Goal: Connect with others: Connect with others

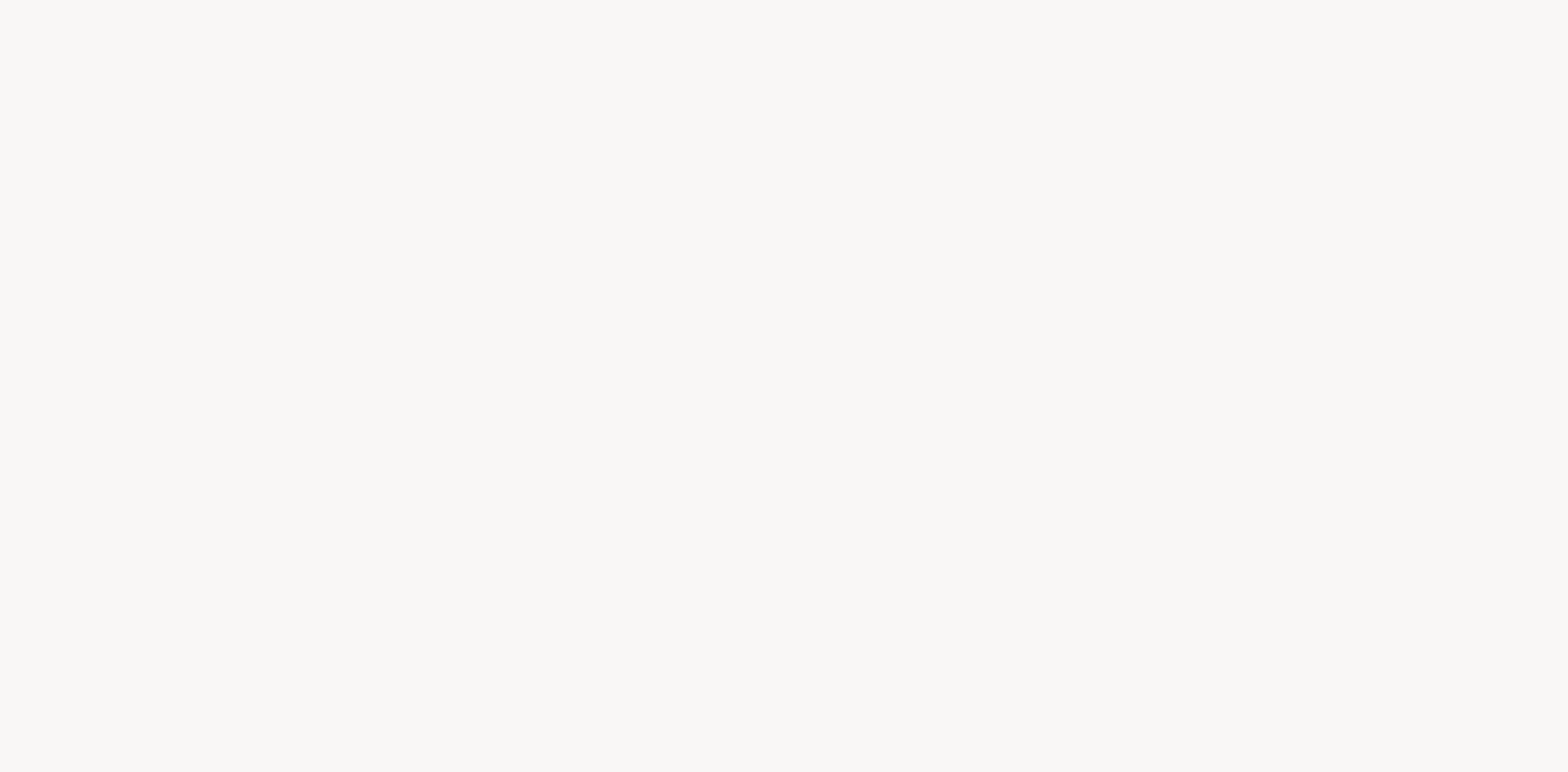
click at [521, 42] on div at bounding box center [784, 386] width 1568 height 772
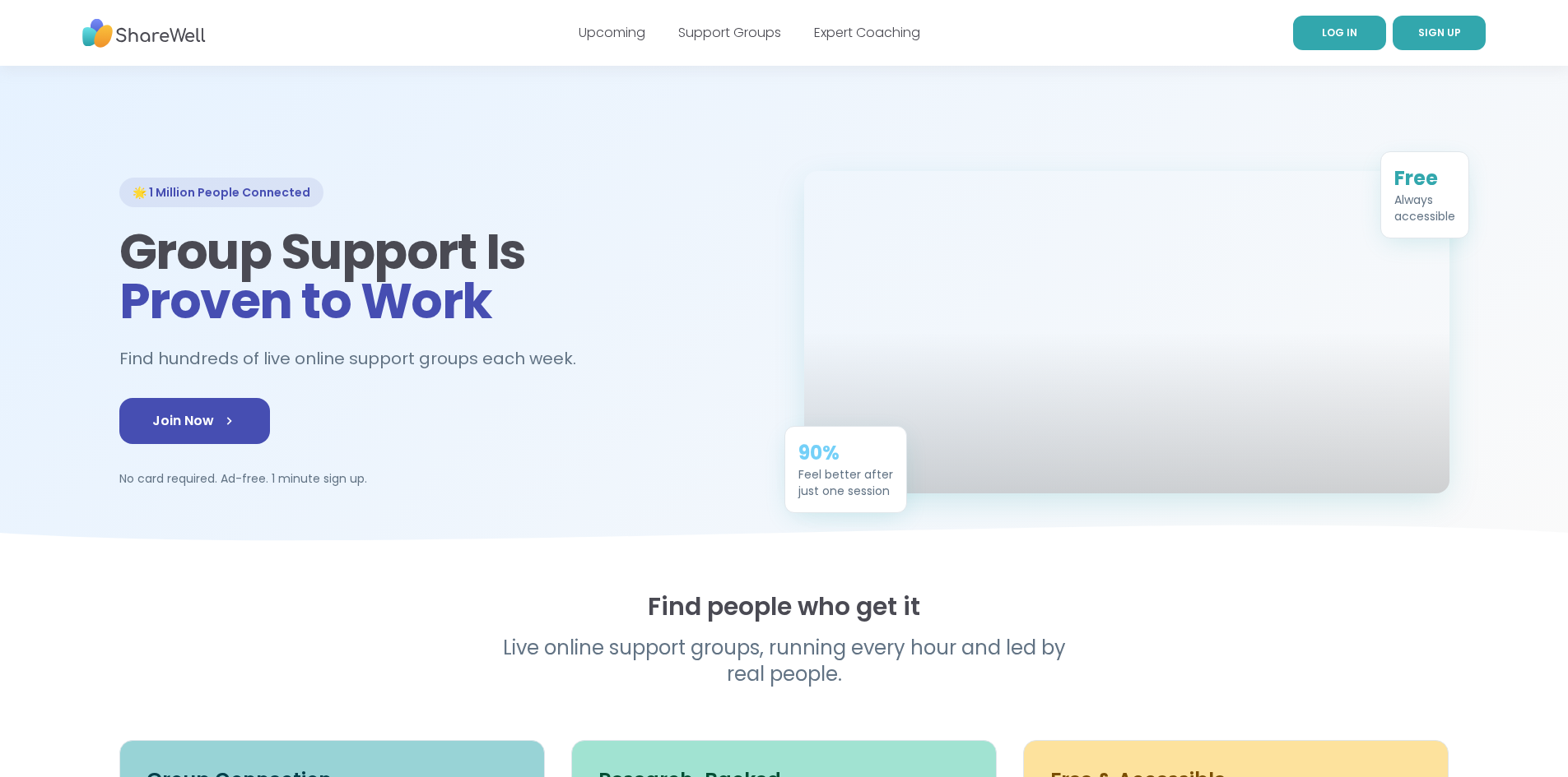
click at [1322, 19] on link "LOG IN" at bounding box center [1339, 33] width 93 height 34
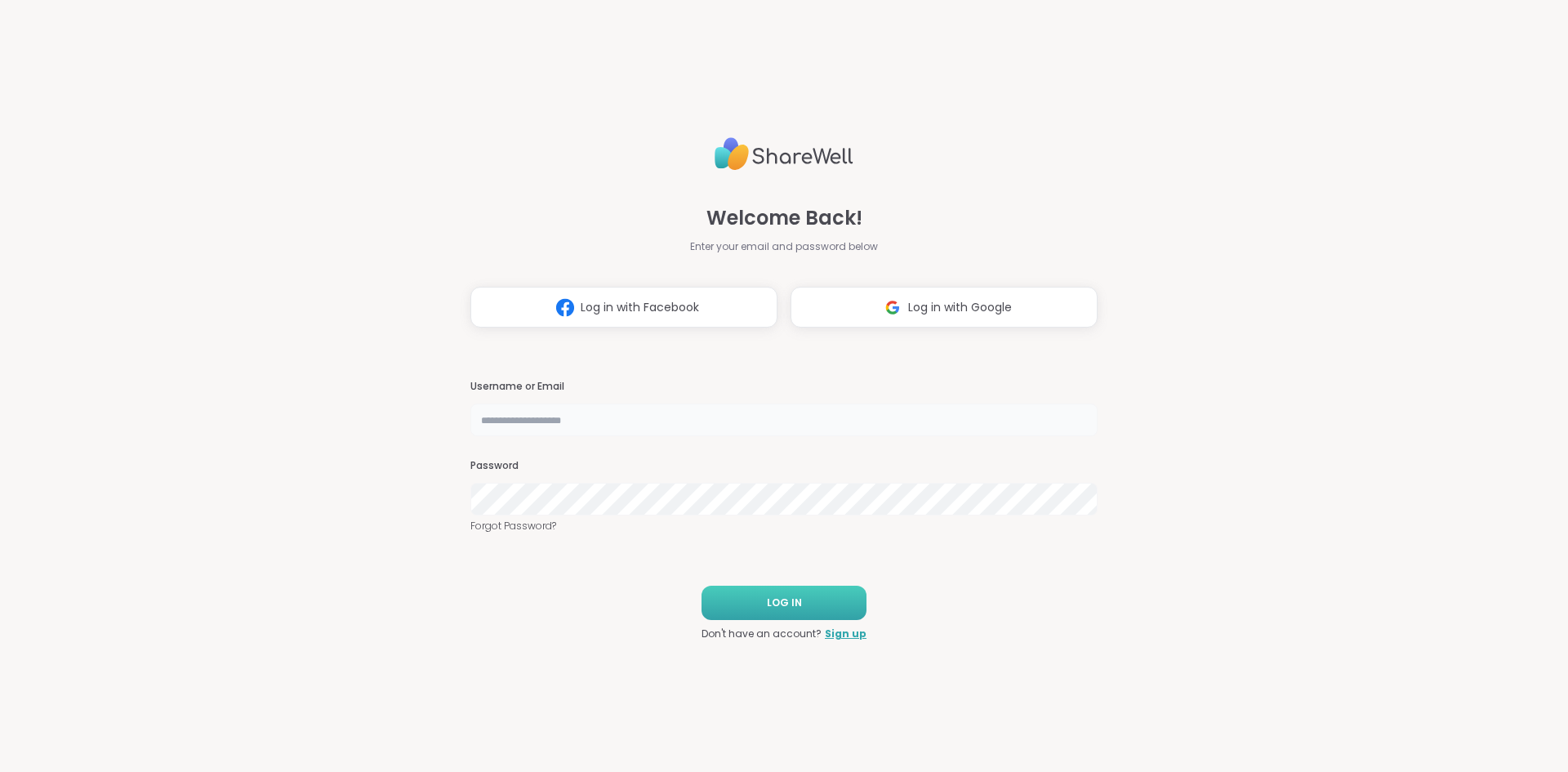
type input "**********"
click at [791, 611] on button "LOG IN" at bounding box center [784, 602] width 165 height 34
type input "**********"
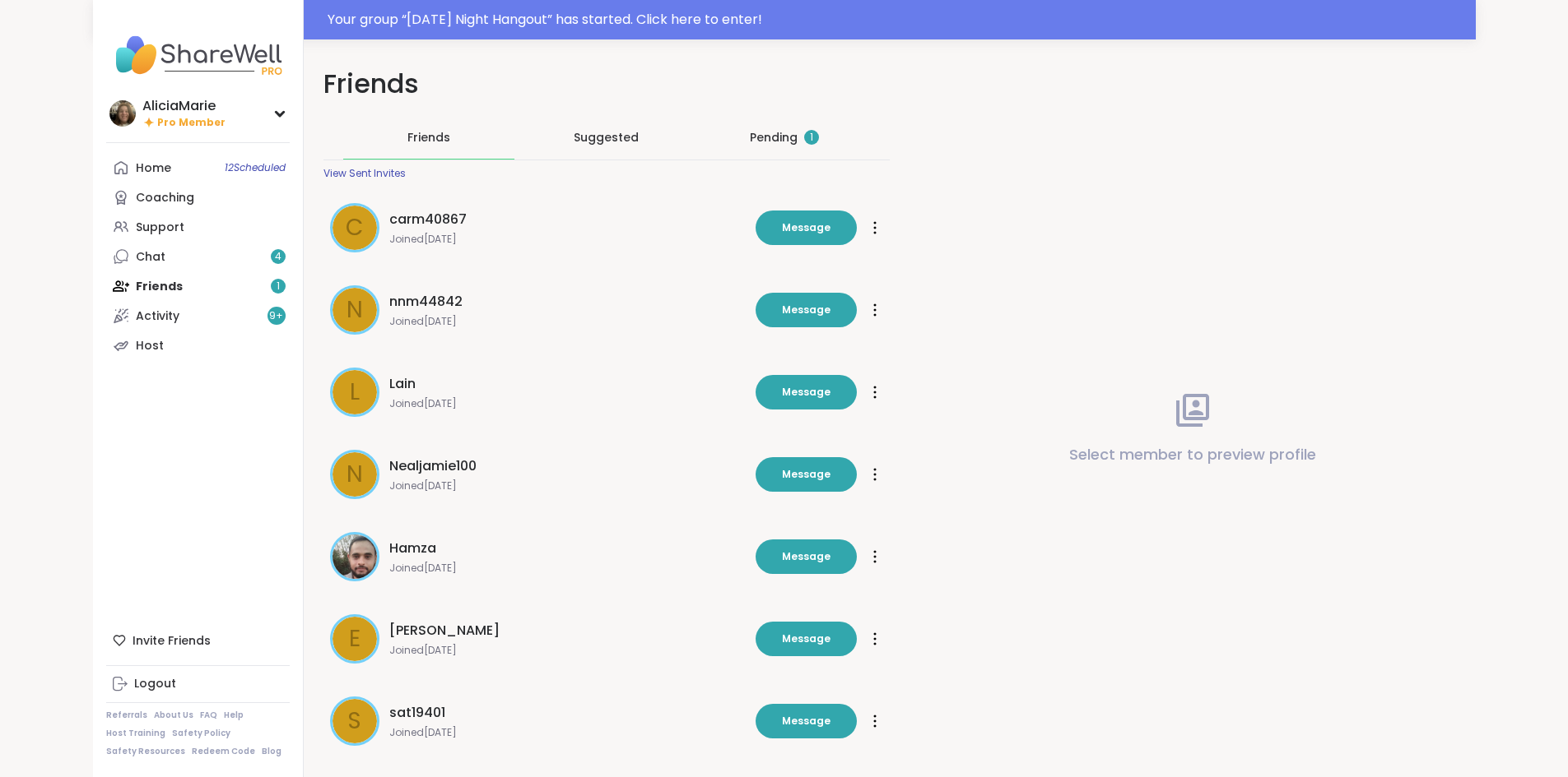
click at [755, 161] on div "Friends Suggested Pending 1 View Sent Invites" at bounding box center [606, 148] width 566 height 64
click at [759, 142] on div "Pending 1" at bounding box center [784, 138] width 69 height 17
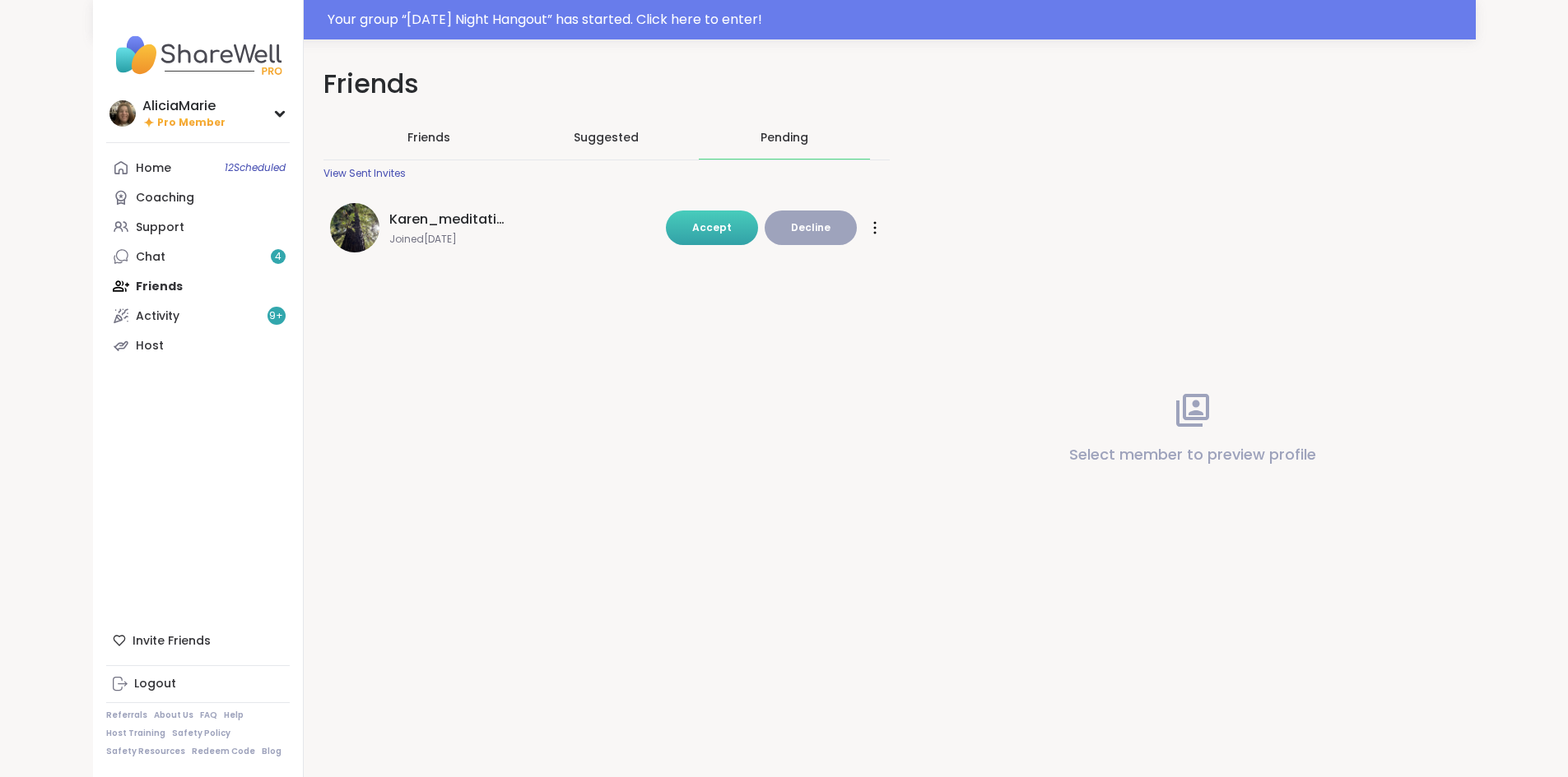
click at [691, 223] on button "Accept" at bounding box center [711, 228] width 93 height 34
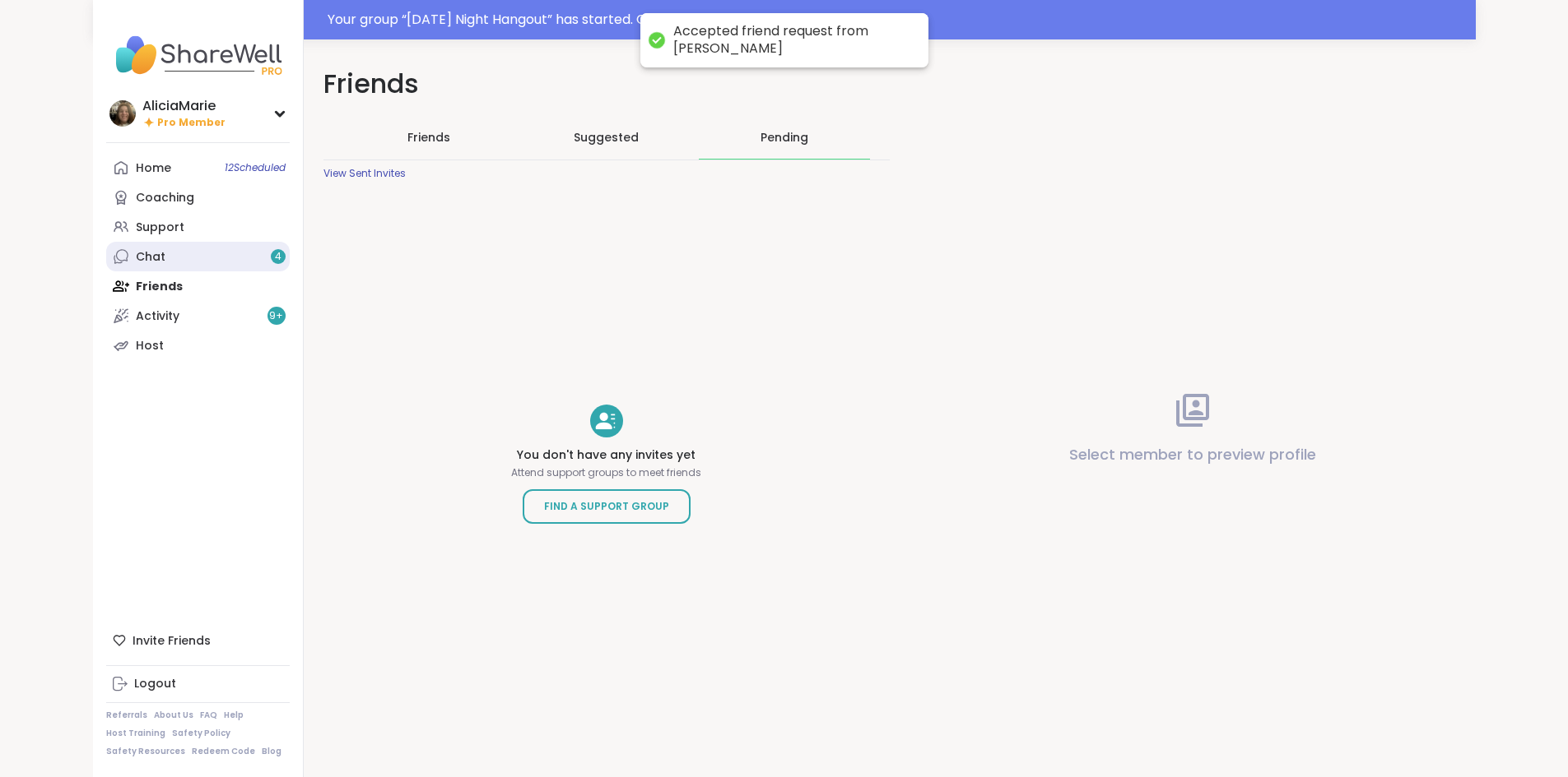
click at [106, 263] on link "Chat 4" at bounding box center [198, 257] width 183 height 30
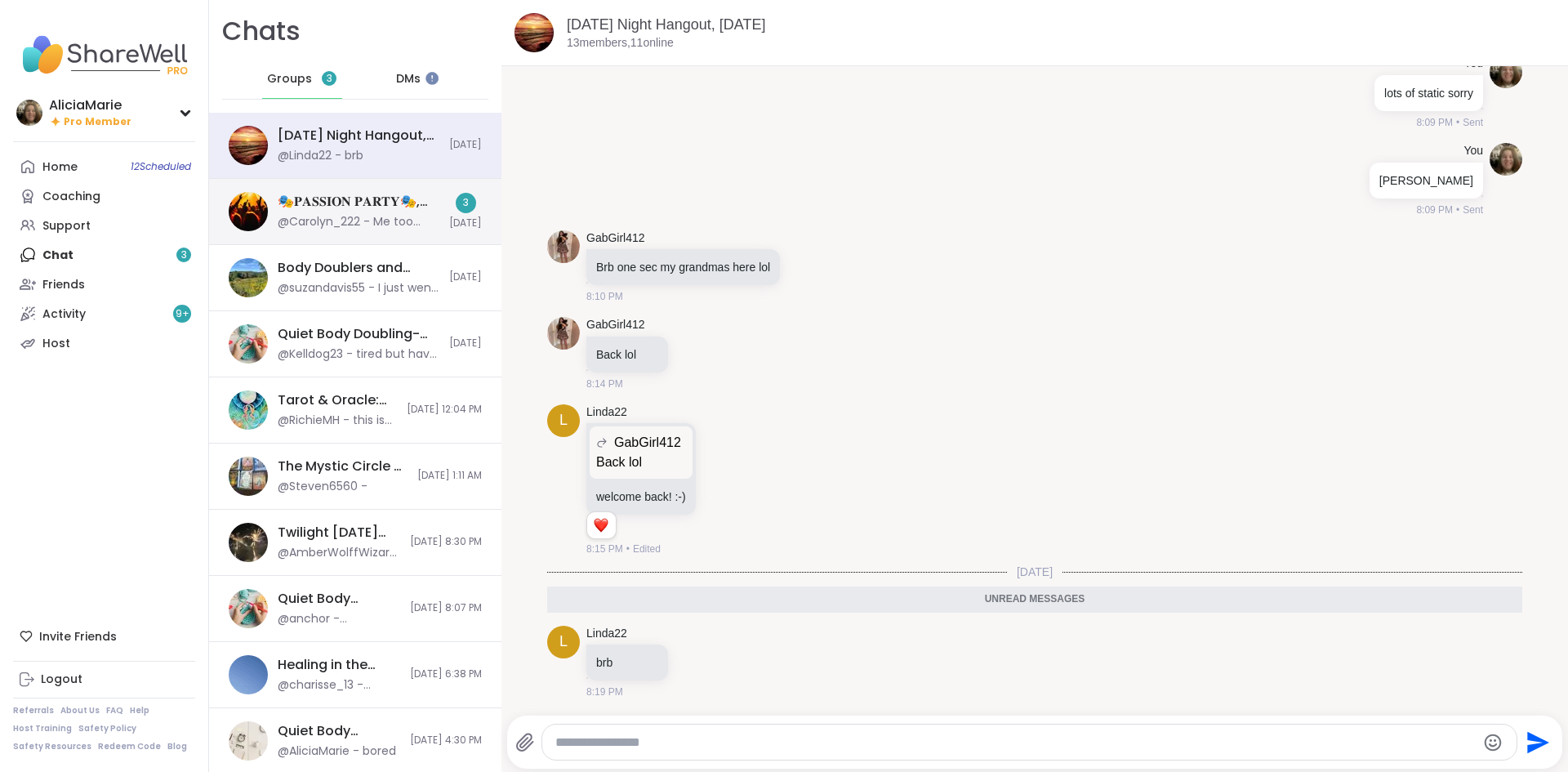
click at [334, 195] on div "🎭𝐏𝐀𝐒𝐒𝐈𝐎𝐍 𝐏𝐀𝐑𝐓𝐘🎭, Oct 05" at bounding box center [358, 202] width 161 height 18
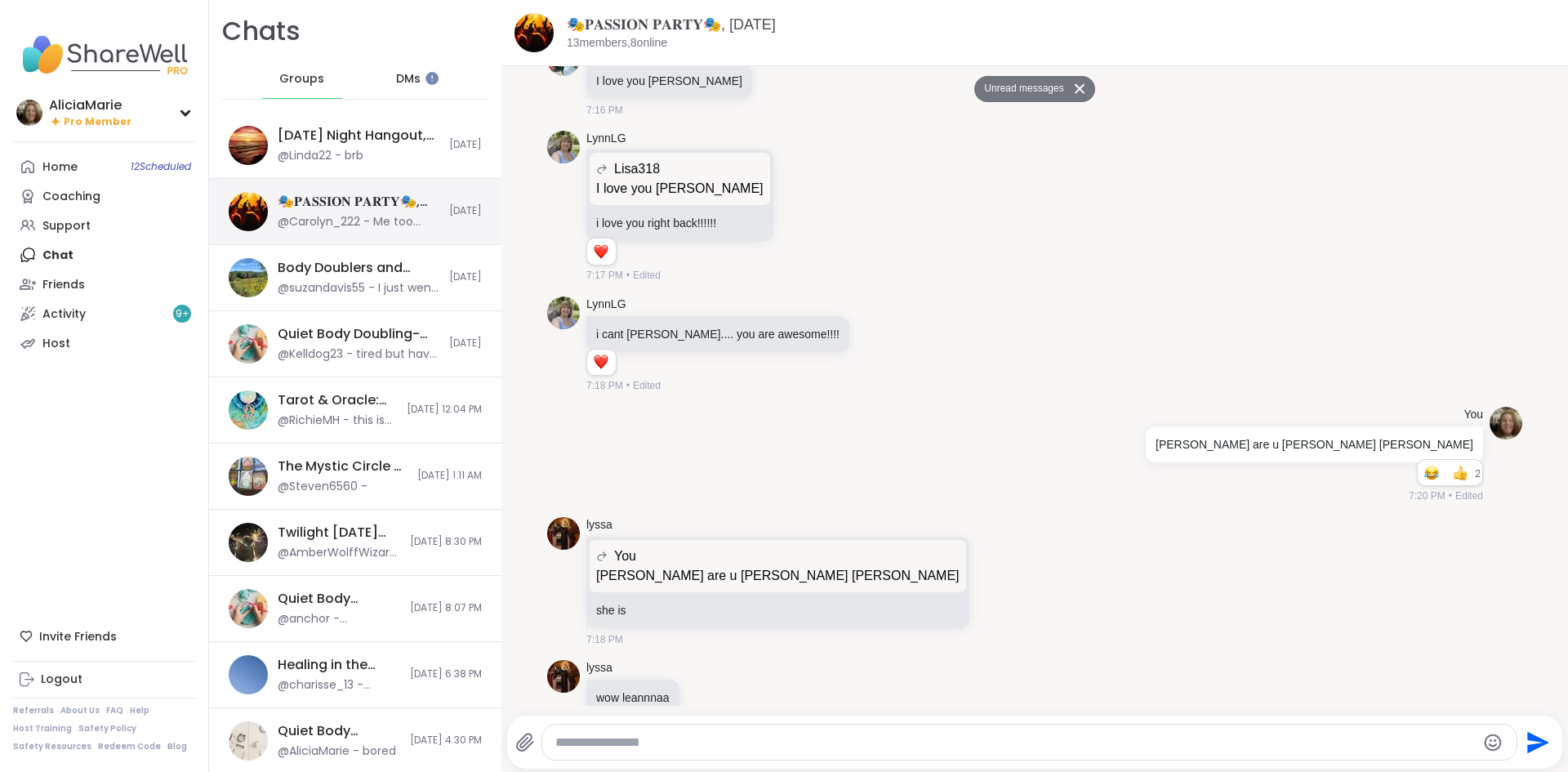
scroll to position [10046, 0]
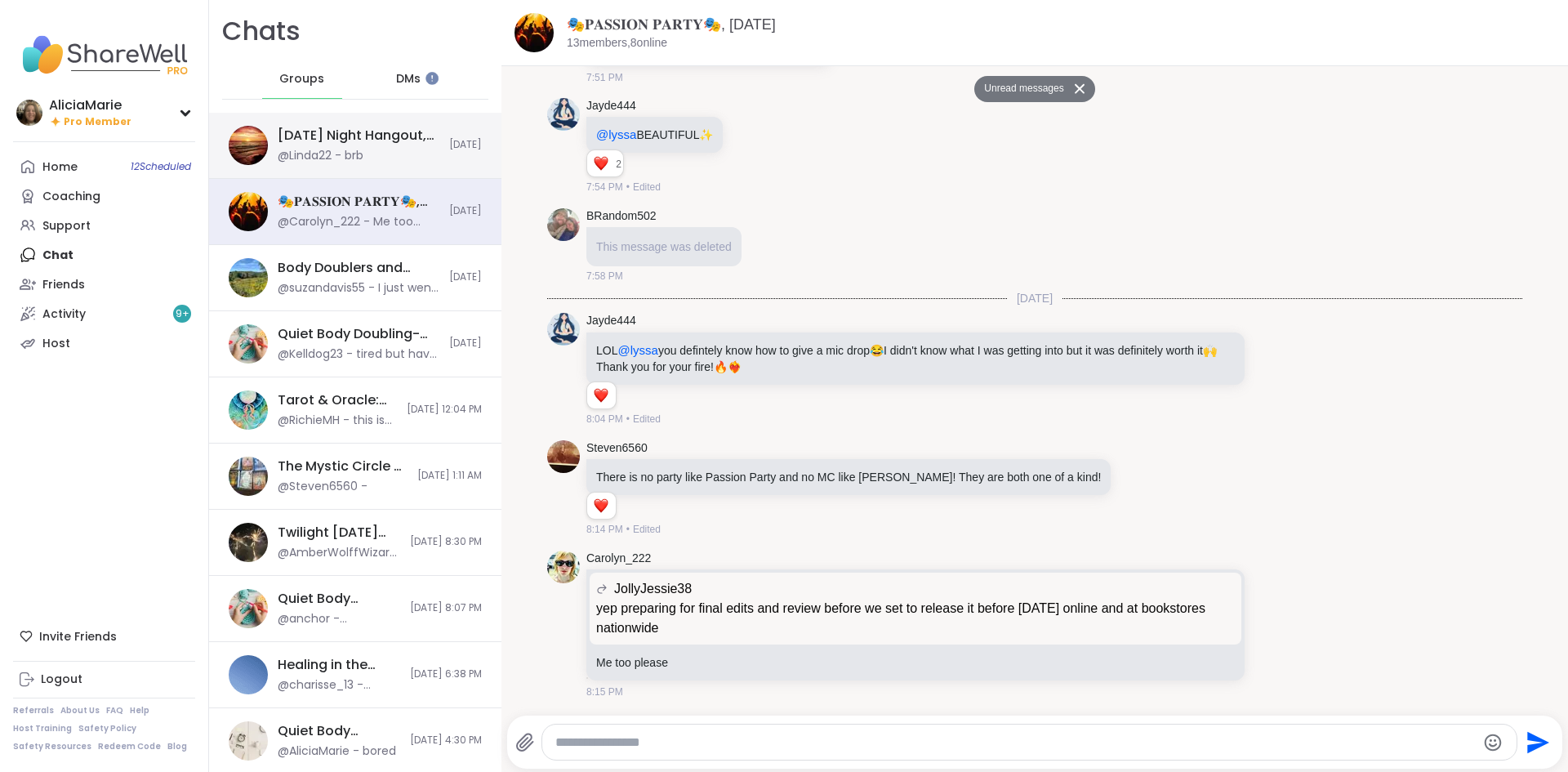
click at [366, 166] on div "Sunday Night Hangout, Oct 05 @Linda22 - brb Today" at bounding box center [355, 146] width 292 height 66
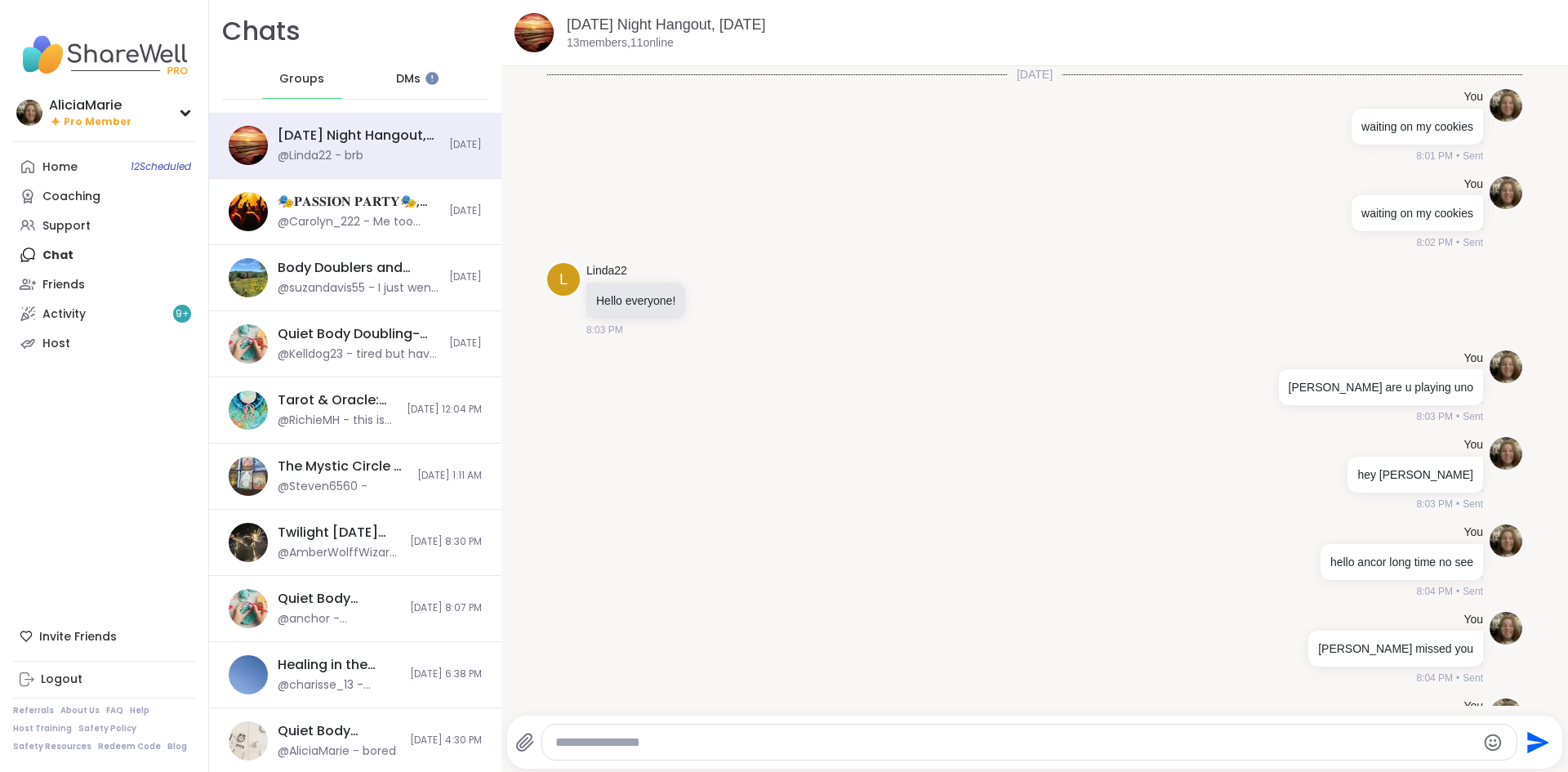
scroll to position [2626, 0]
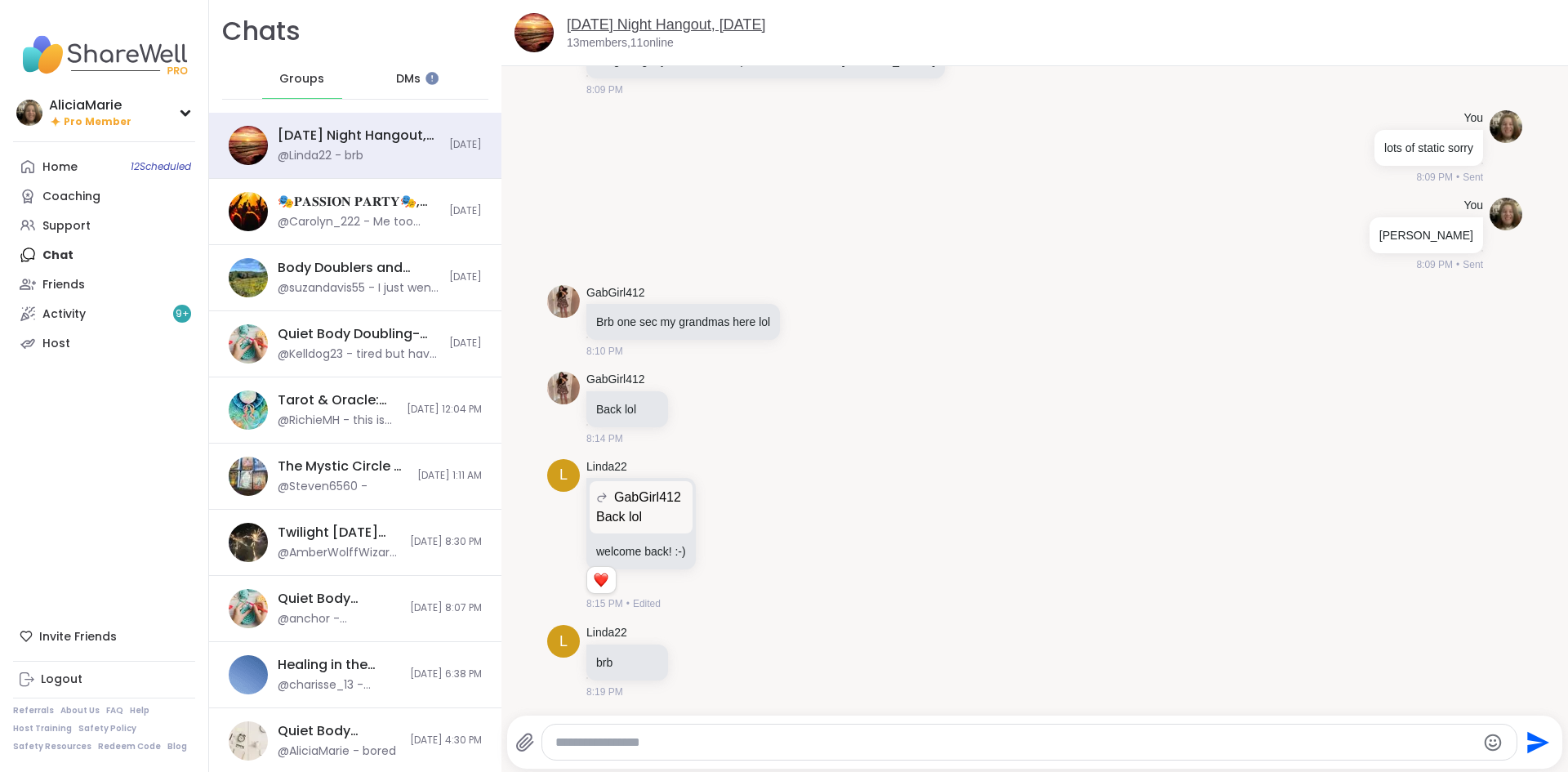
click at [610, 26] on link "Sunday Night Hangout, Oct 05" at bounding box center [666, 25] width 199 height 17
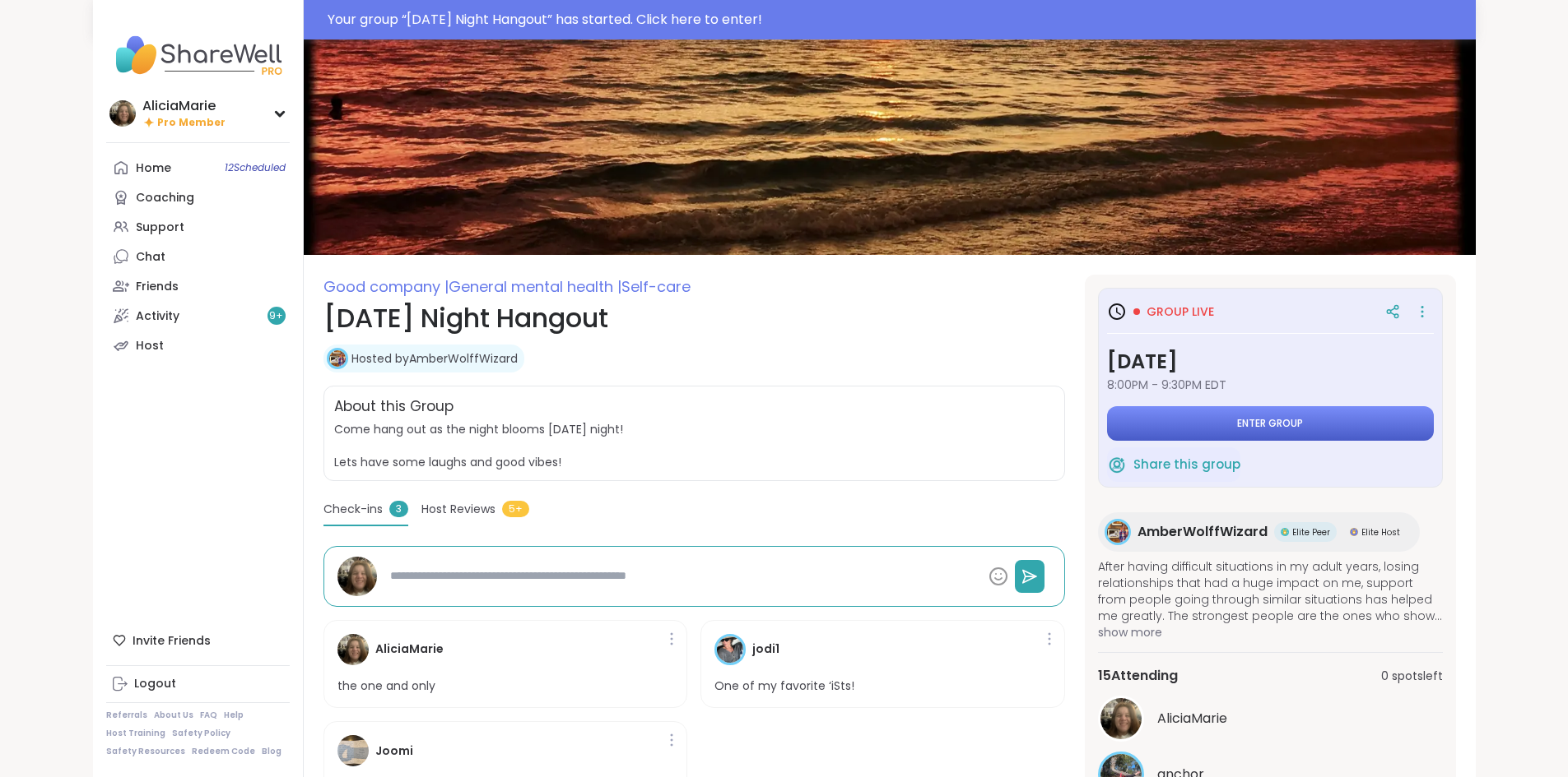
click at [1274, 426] on button "Enter group" at bounding box center [1270, 423] width 327 height 34
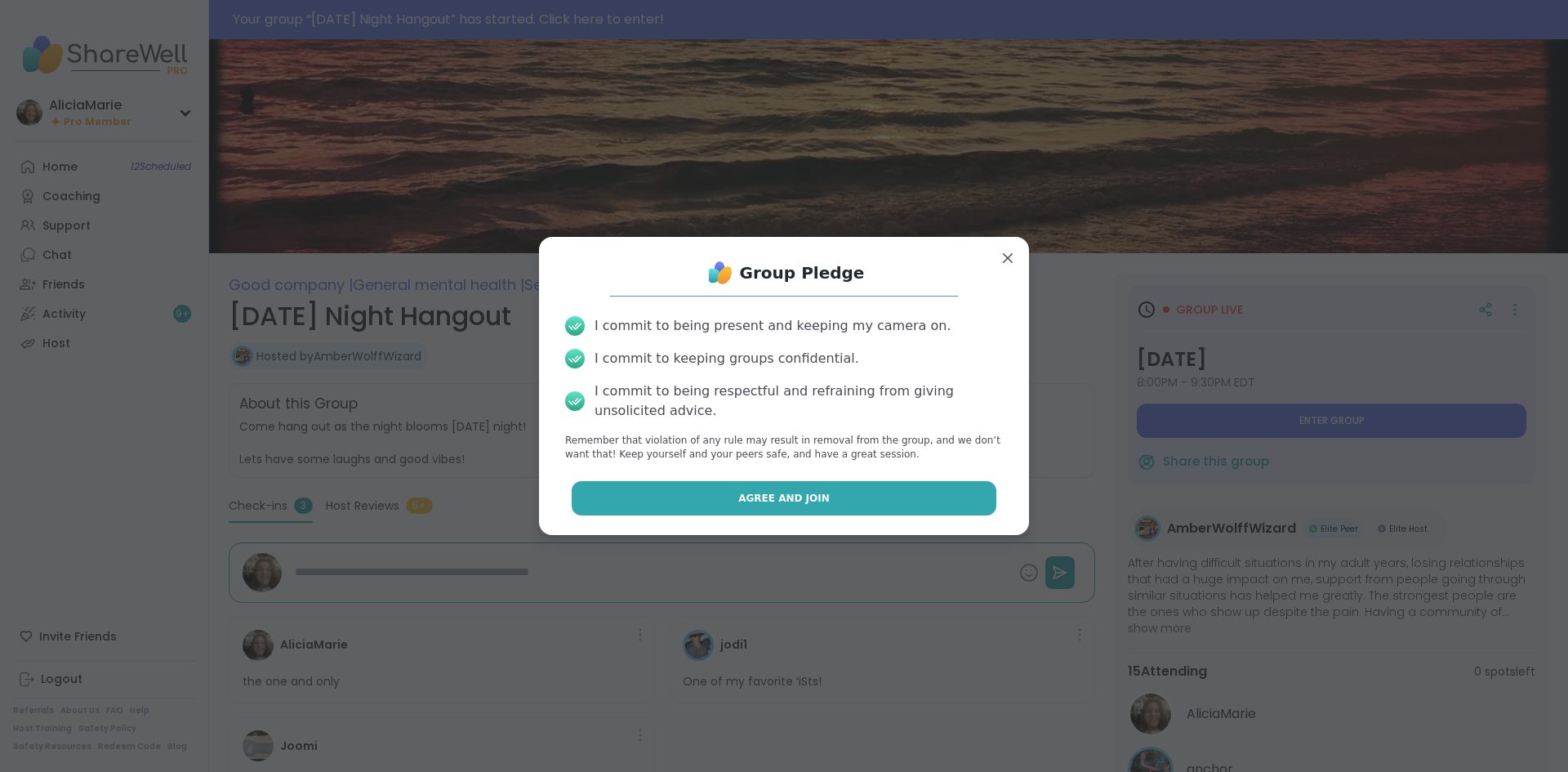
click at [892, 484] on button "Agree and Join" at bounding box center [785, 498] width 426 height 34
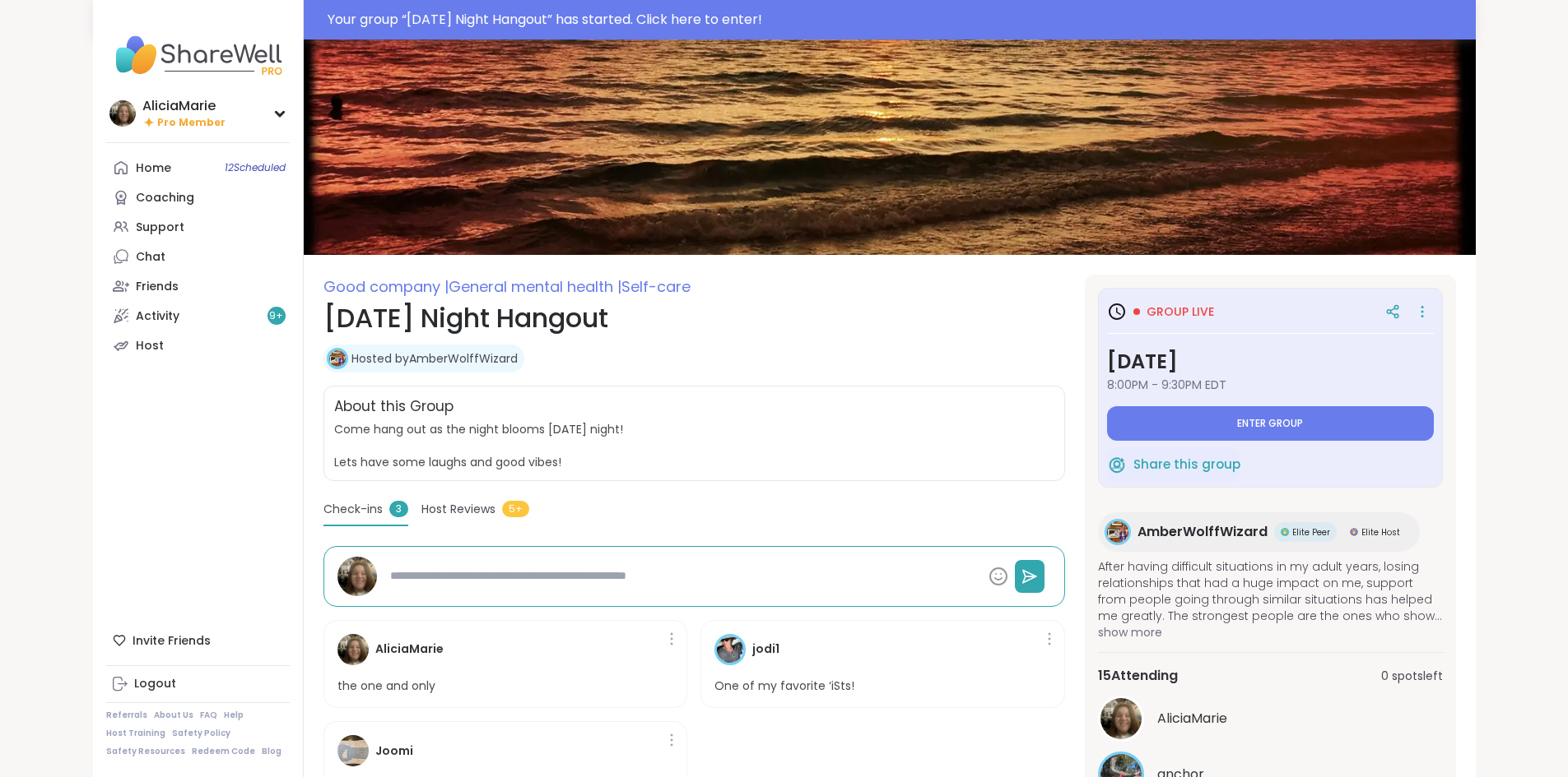
type textarea "*"
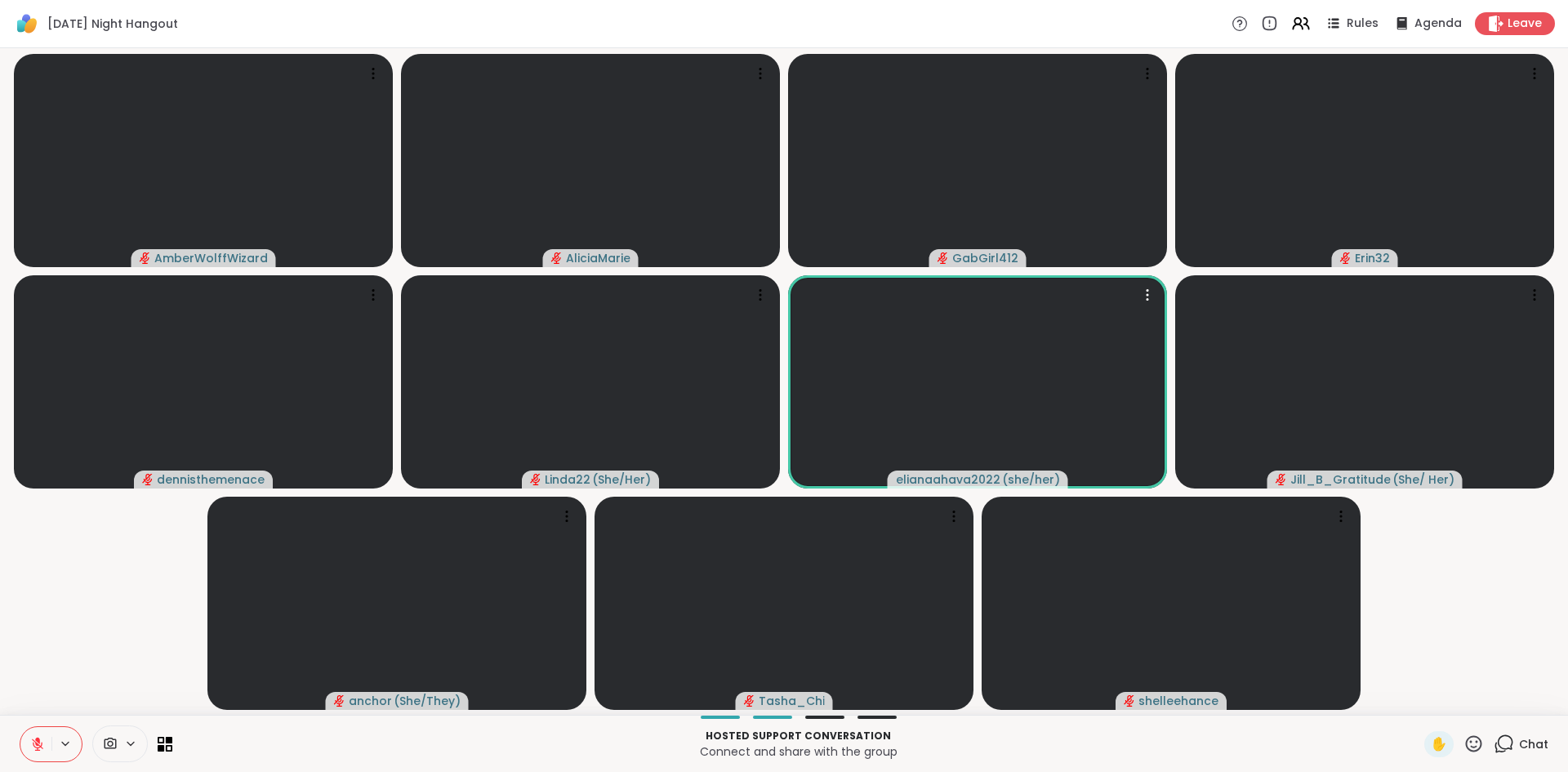
click at [1505, 731] on div "Chat" at bounding box center [1522, 745] width 55 height 27
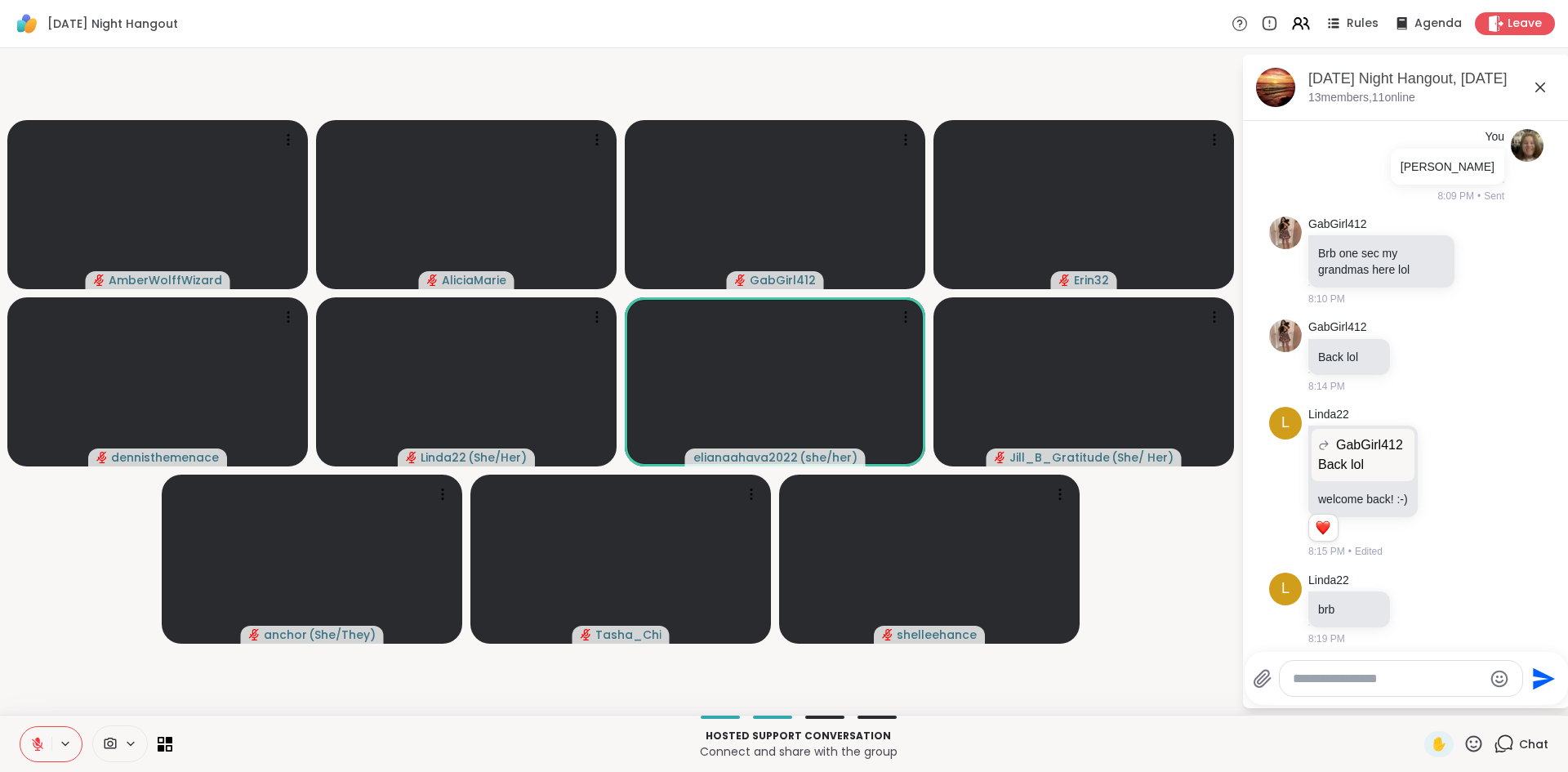
scroll to position [3018, 0]
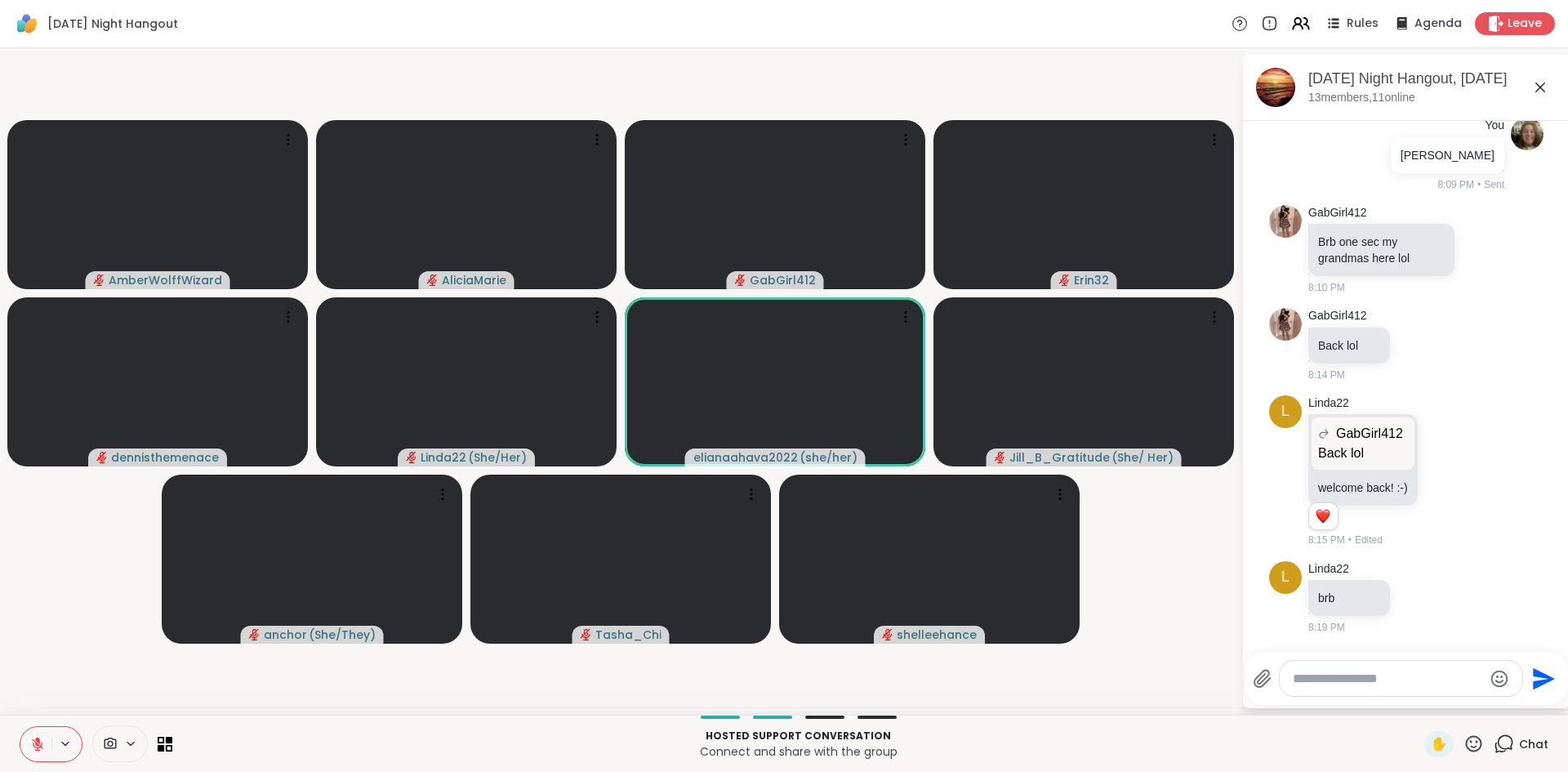
click at [1546, 85] on icon at bounding box center [1541, 88] width 20 height 20
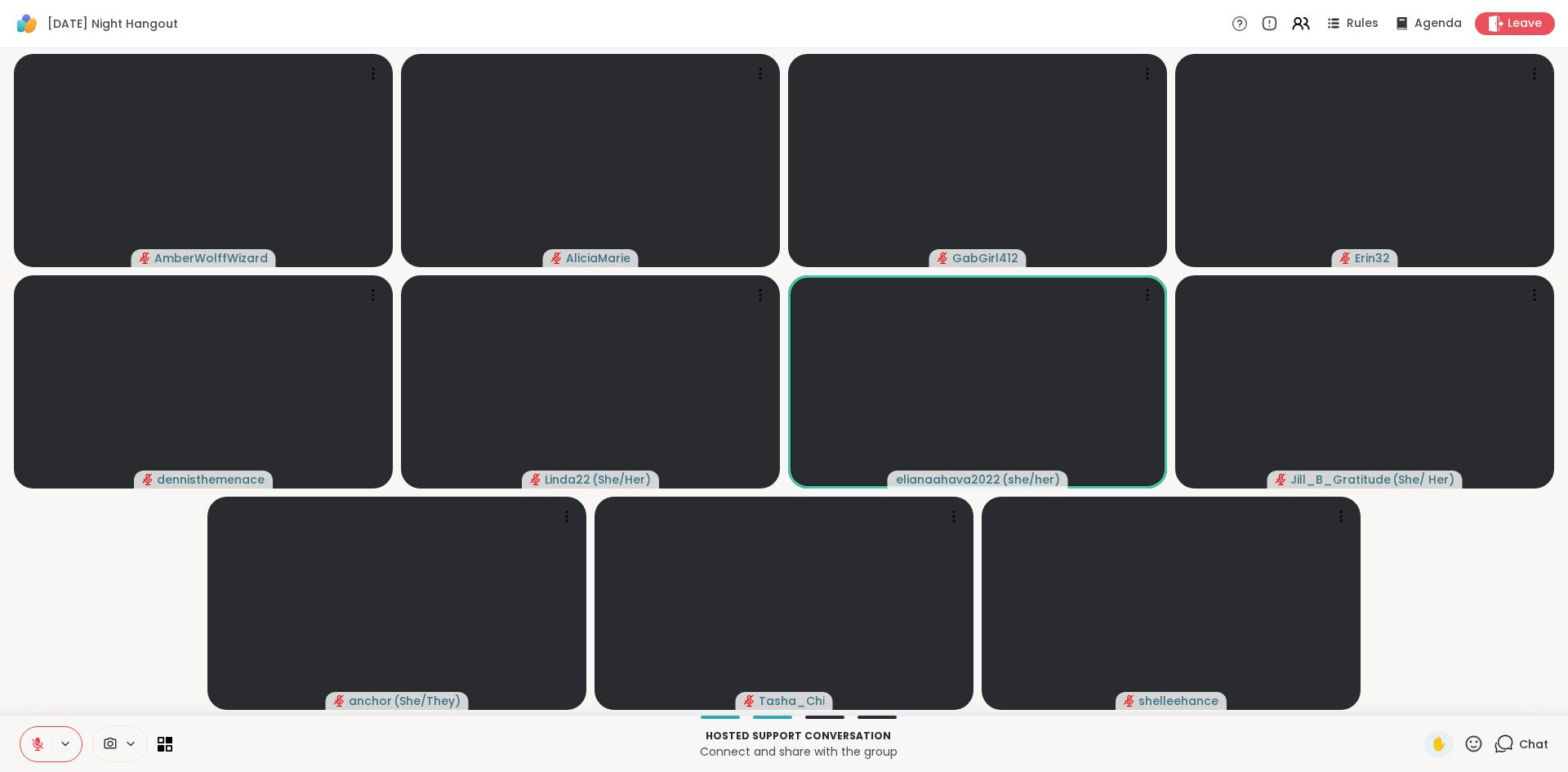
click at [1466, 746] on icon at bounding box center [1474, 744] width 21 height 21
click at [1531, 702] on div "🎃" at bounding box center [1534, 702] width 30 height 27
click at [1507, 739] on div "Chat" at bounding box center [1522, 745] width 55 height 27
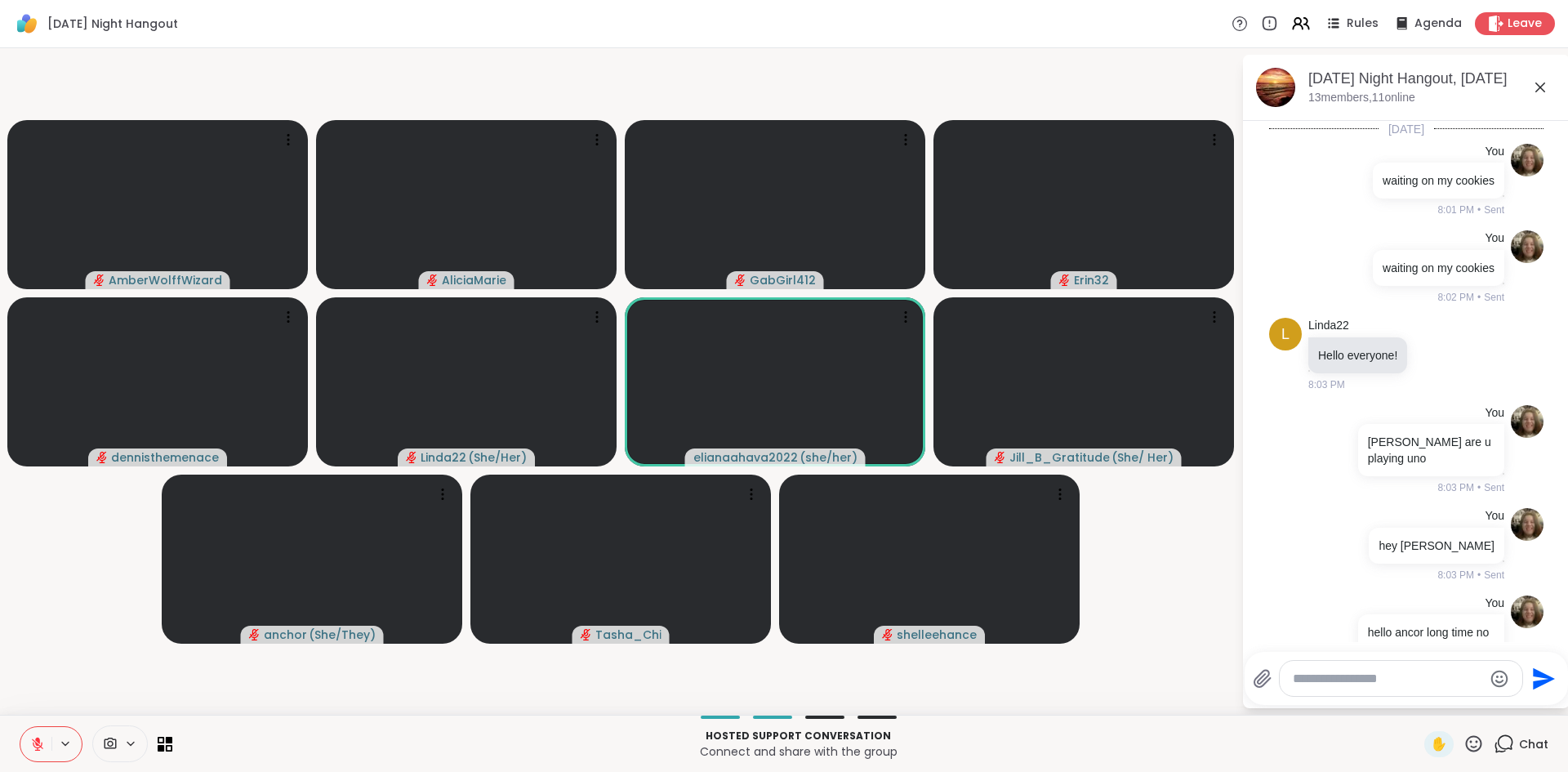
scroll to position [3019, 0]
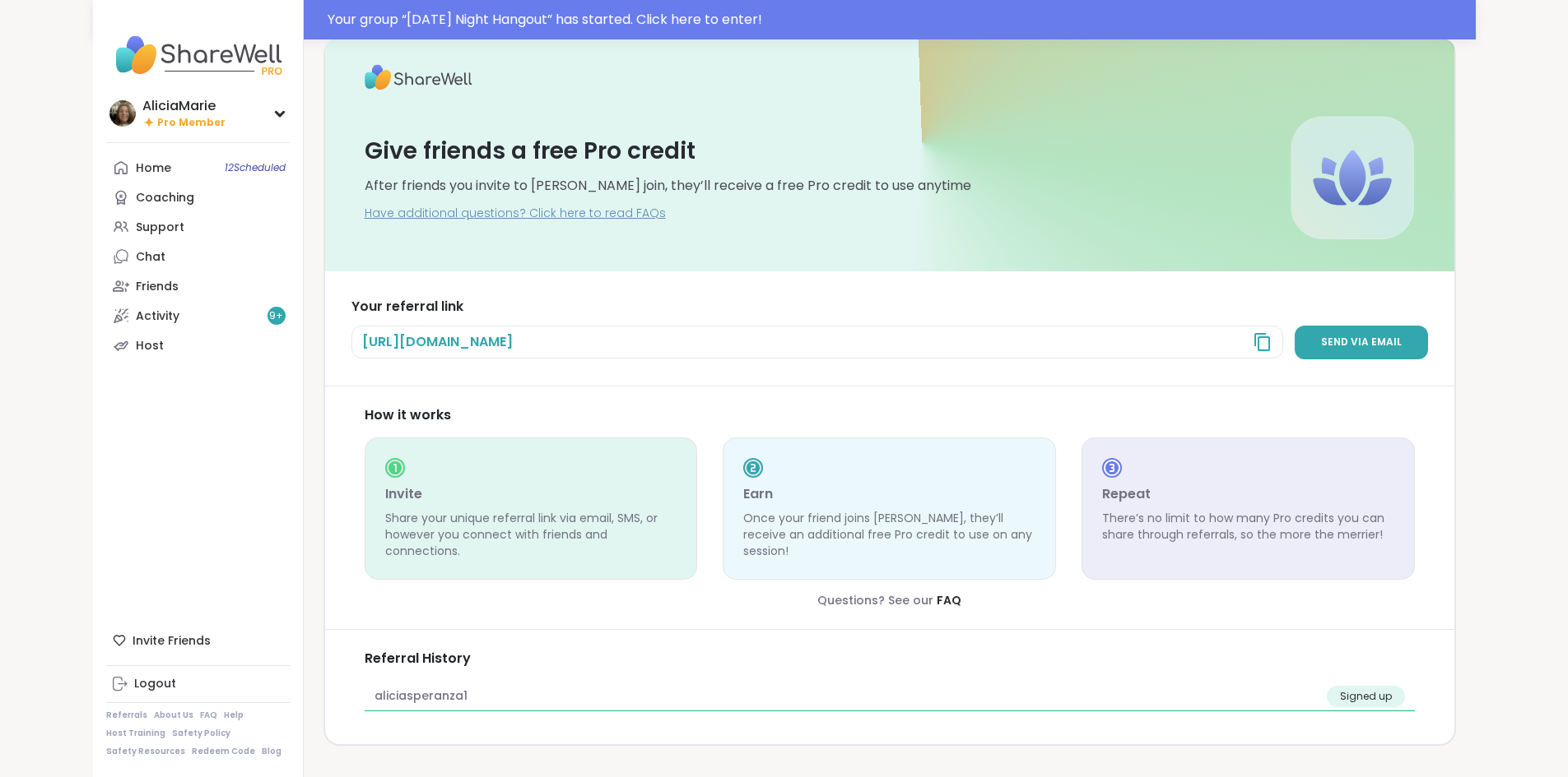
scroll to position [56, 0]
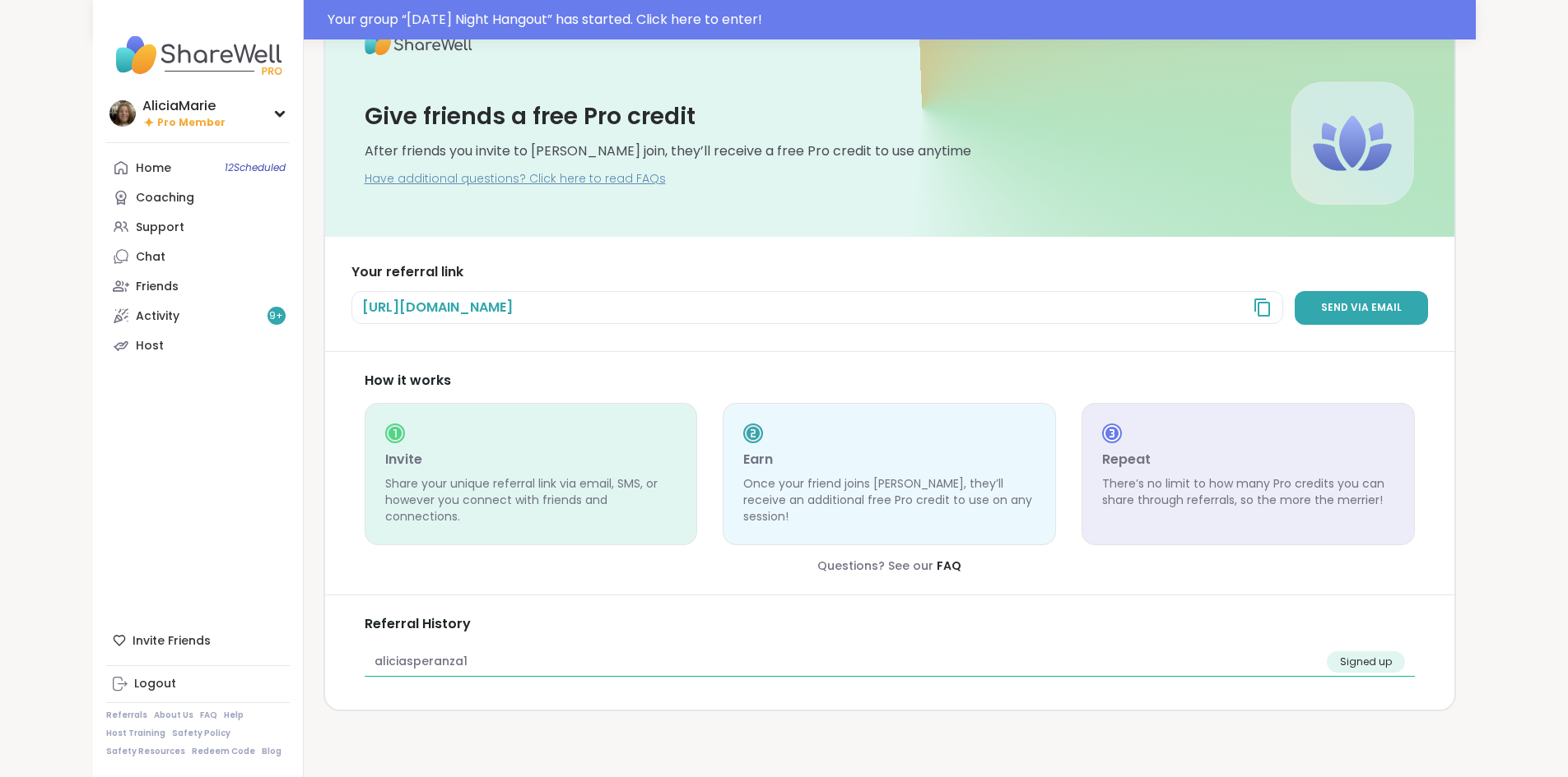
click at [513, 314] on span "[URL][DOMAIN_NAME]" at bounding box center [437, 308] width 151 height 18
click at [513, 313] on span "[URL][DOMAIN_NAME]" at bounding box center [437, 308] width 151 height 18
drag, startPoint x: 1457, startPoint y: 651, endPoint x: 1500, endPoint y: 646, distance: 43.3
click at [1415, 647] on div "aliciasperanza1 Signed up" at bounding box center [889, 662] width 1050 height 31
click at [1391, 654] on span "Signed up" at bounding box center [1365, 662] width 52 height 15
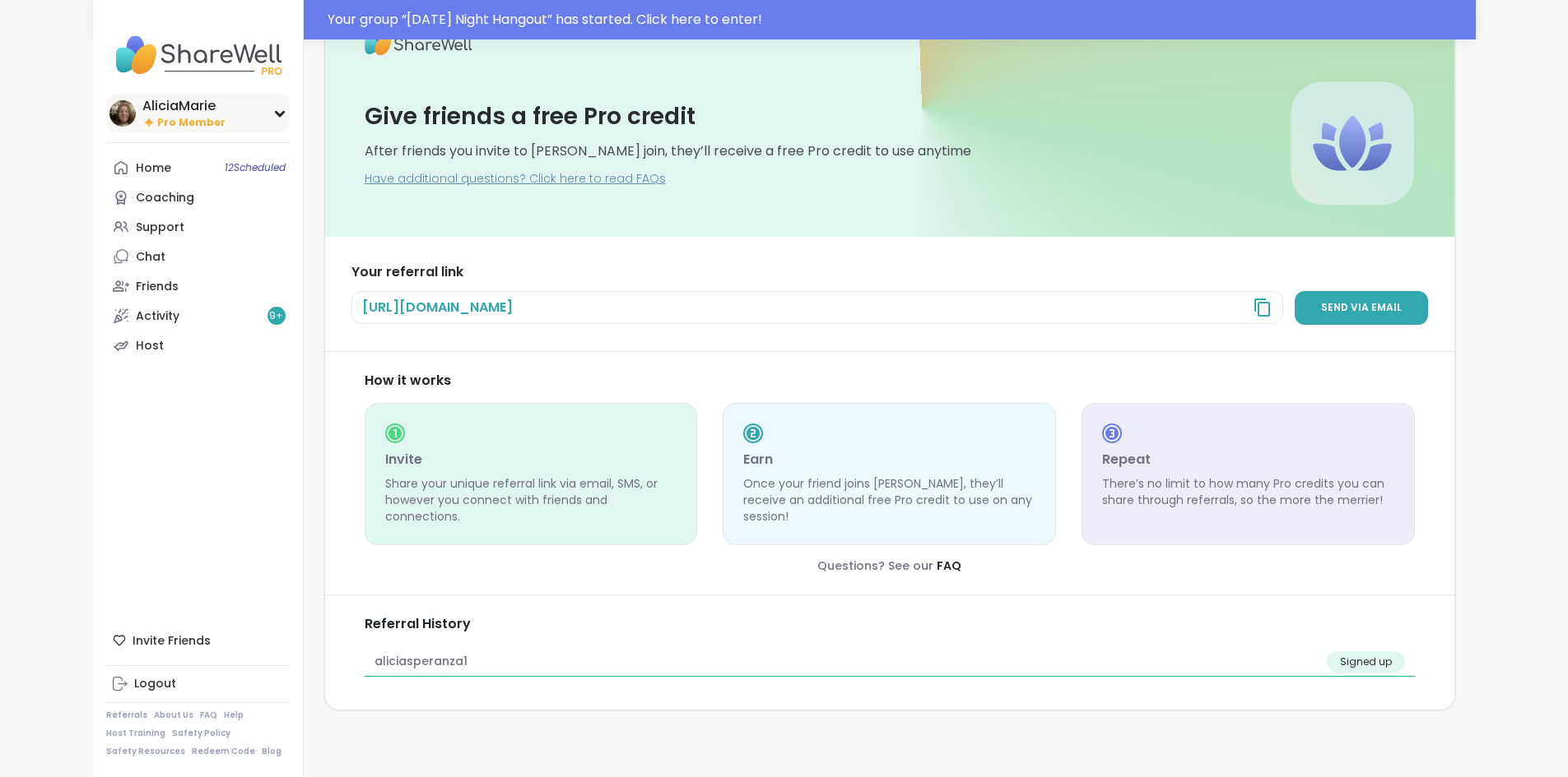
click at [128, 123] on div "AliciaMarie Pro Member" at bounding box center [198, 113] width 183 height 38
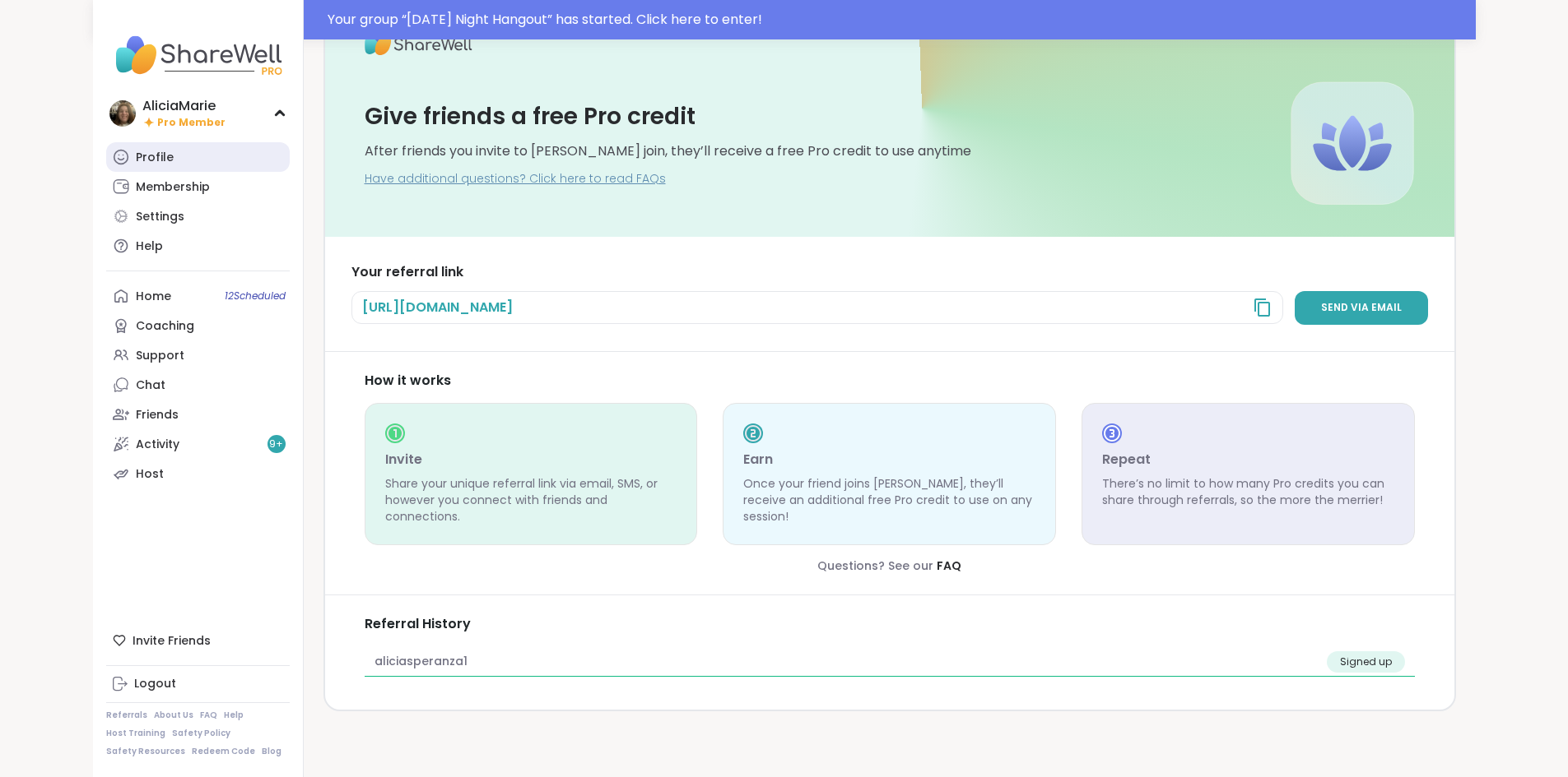
click at [123, 162] on link "Profile" at bounding box center [198, 158] width 183 height 30
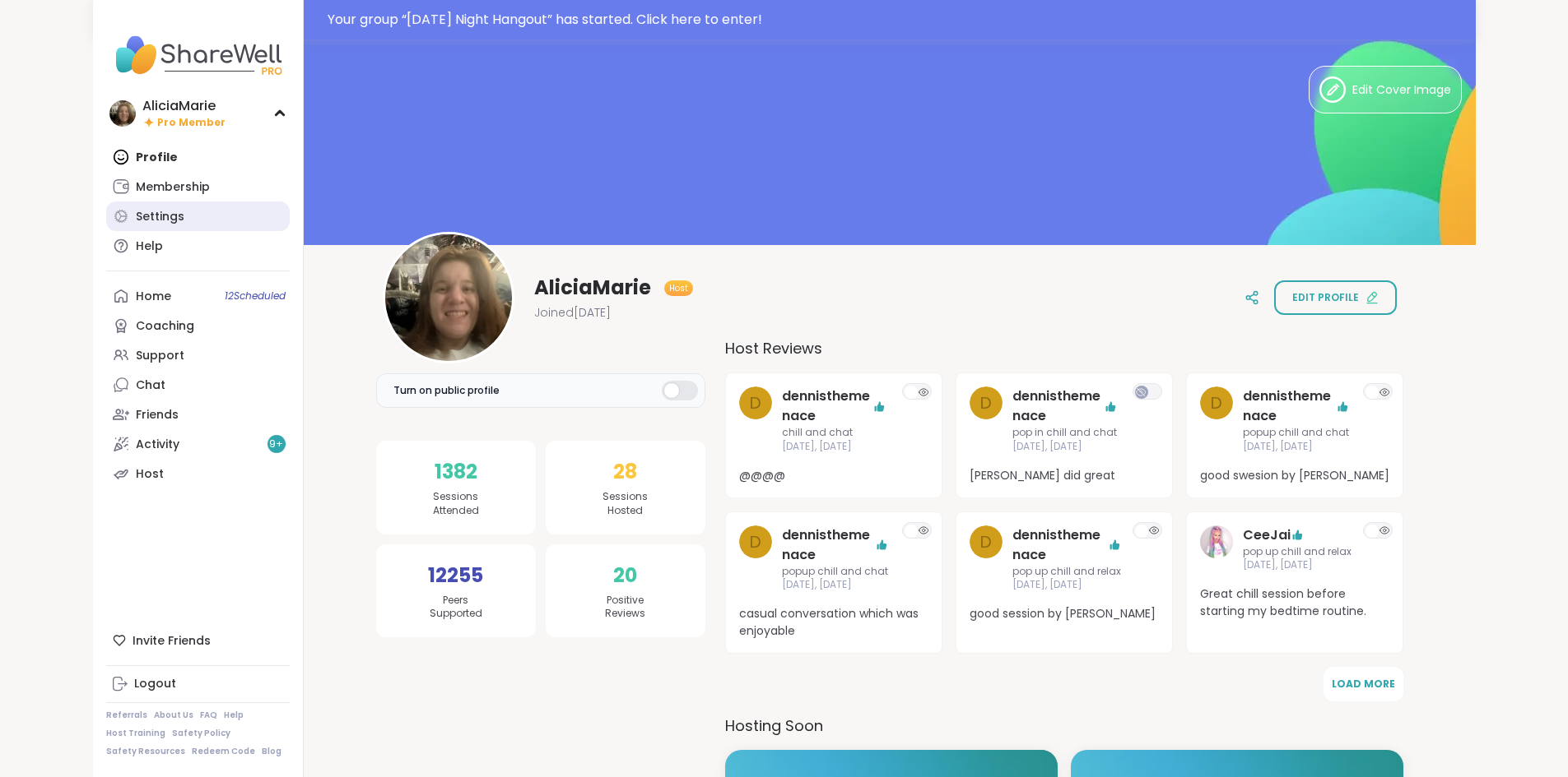
click at [106, 219] on link "Settings" at bounding box center [198, 217] width 183 height 30
select select "**"
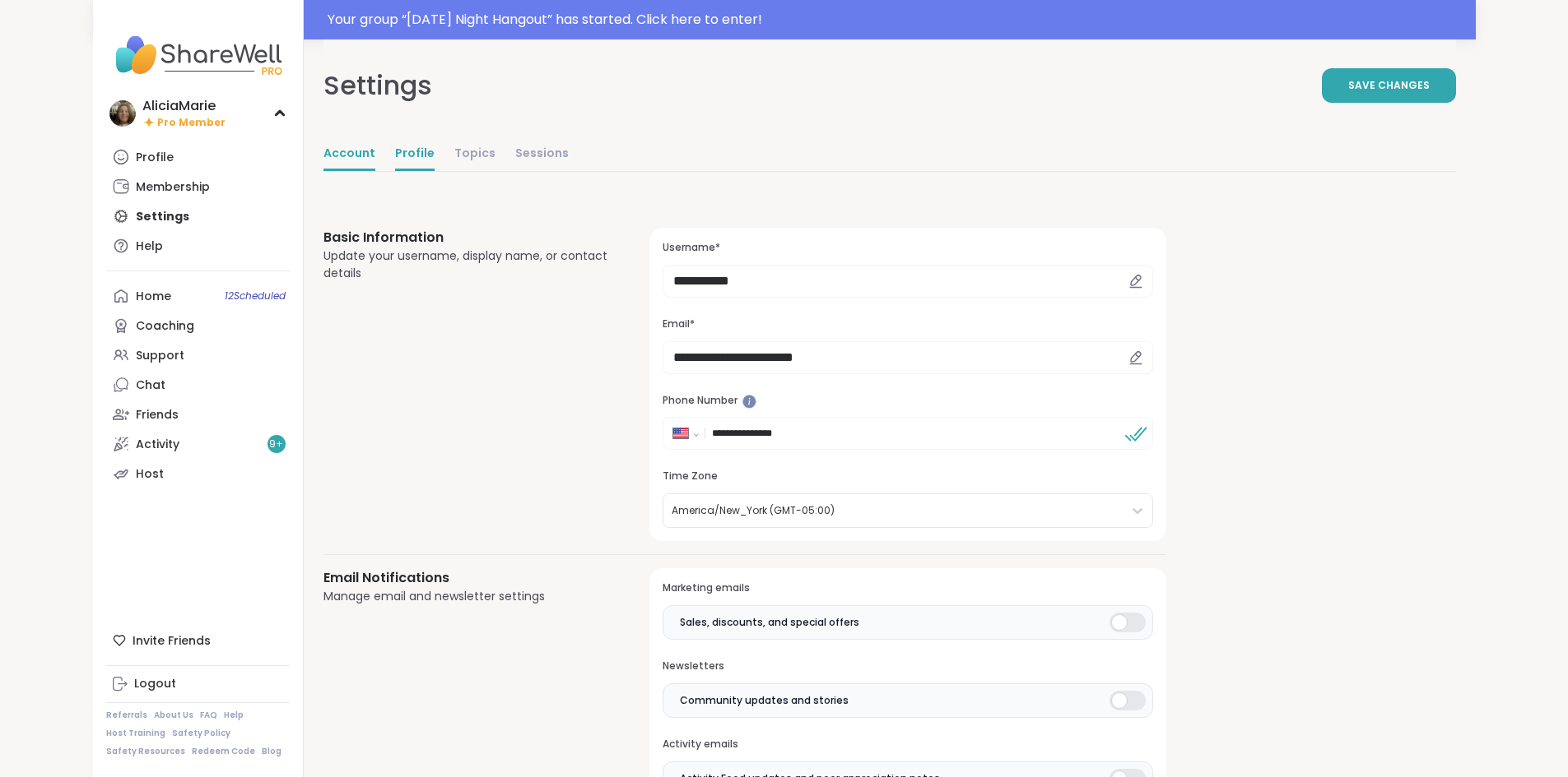
click at [395, 153] on link "Profile" at bounding box center [415, 154] width 39 height 33
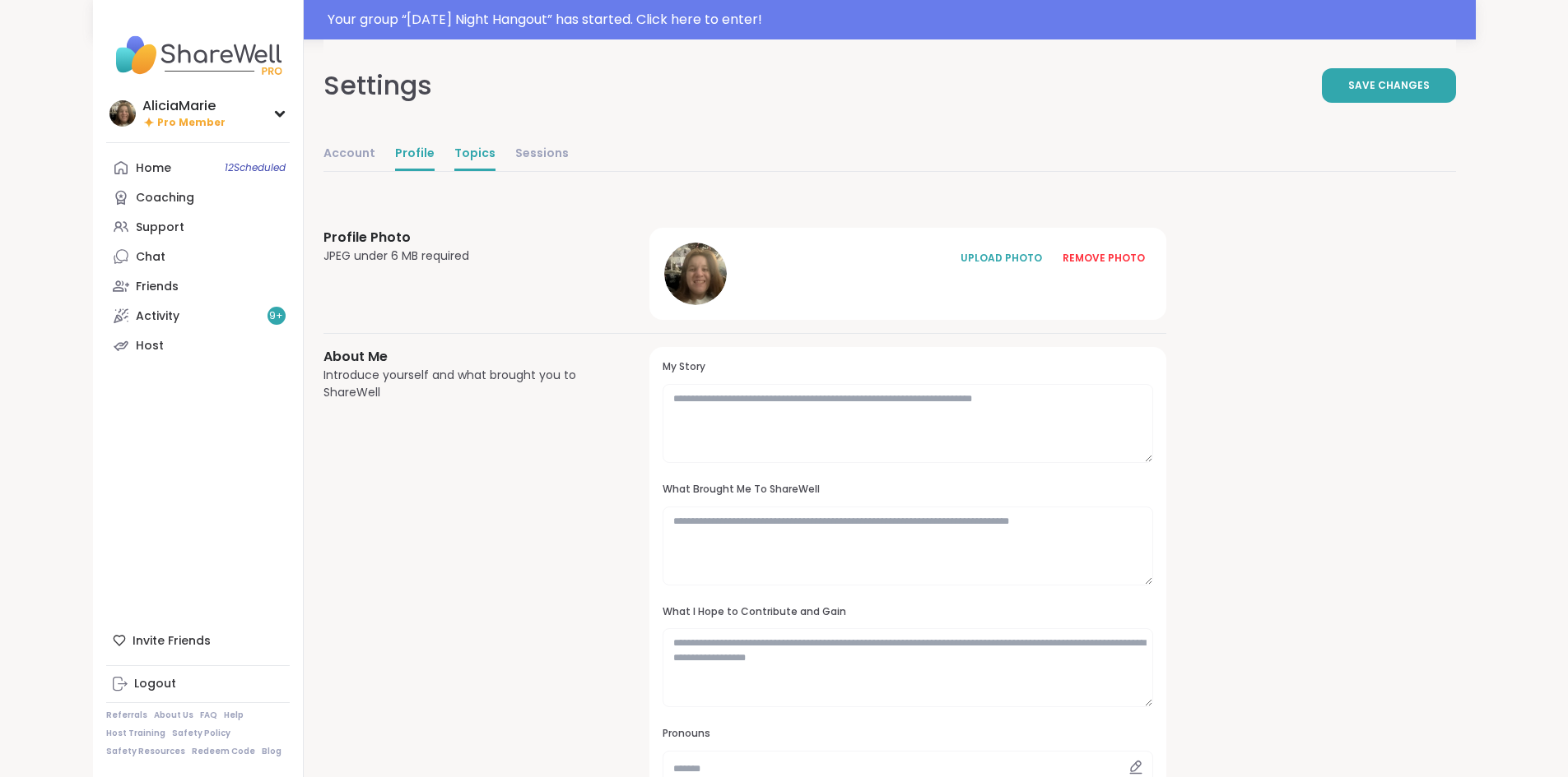
click at [455, 165] on link "Topics" at bounding box center [475, 154] width 41 height 33
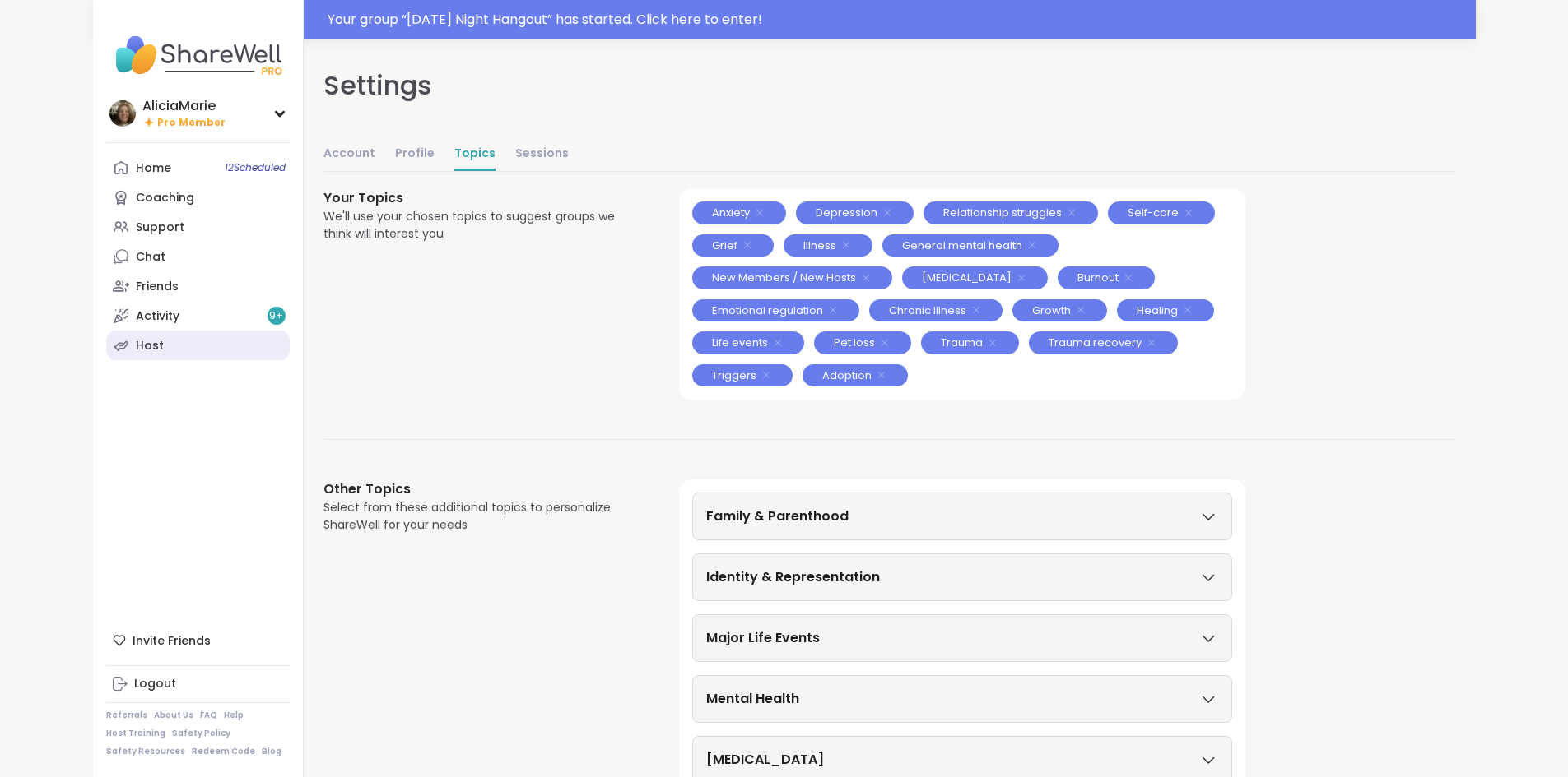
click at [123, 336] on link "Host" at bounding box center [198, 346] width 183 height 30
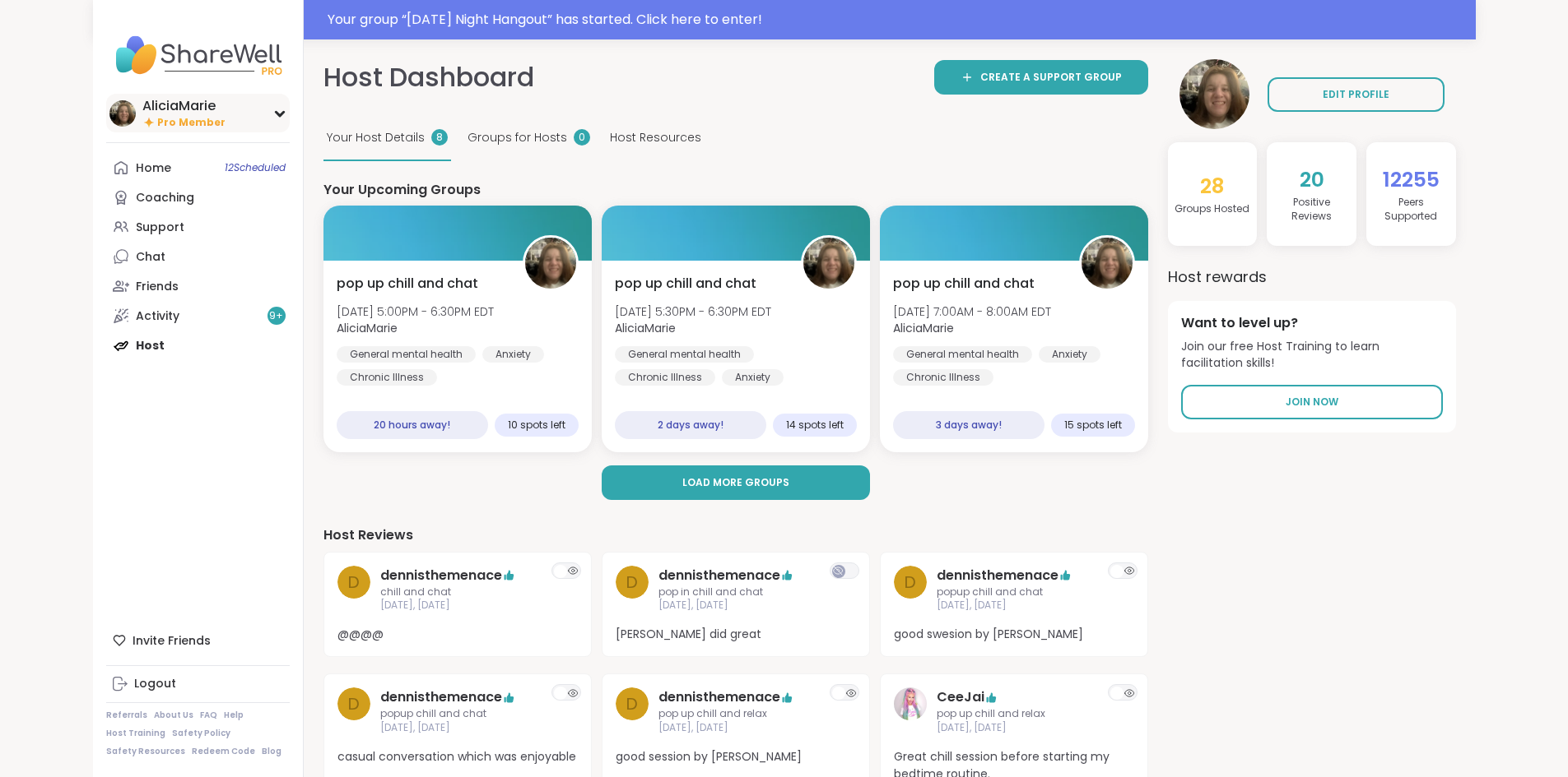
click at [126, 123] on div "AliciaMarie Pro Member" at bounding box center [198, 113] width 183 height 38
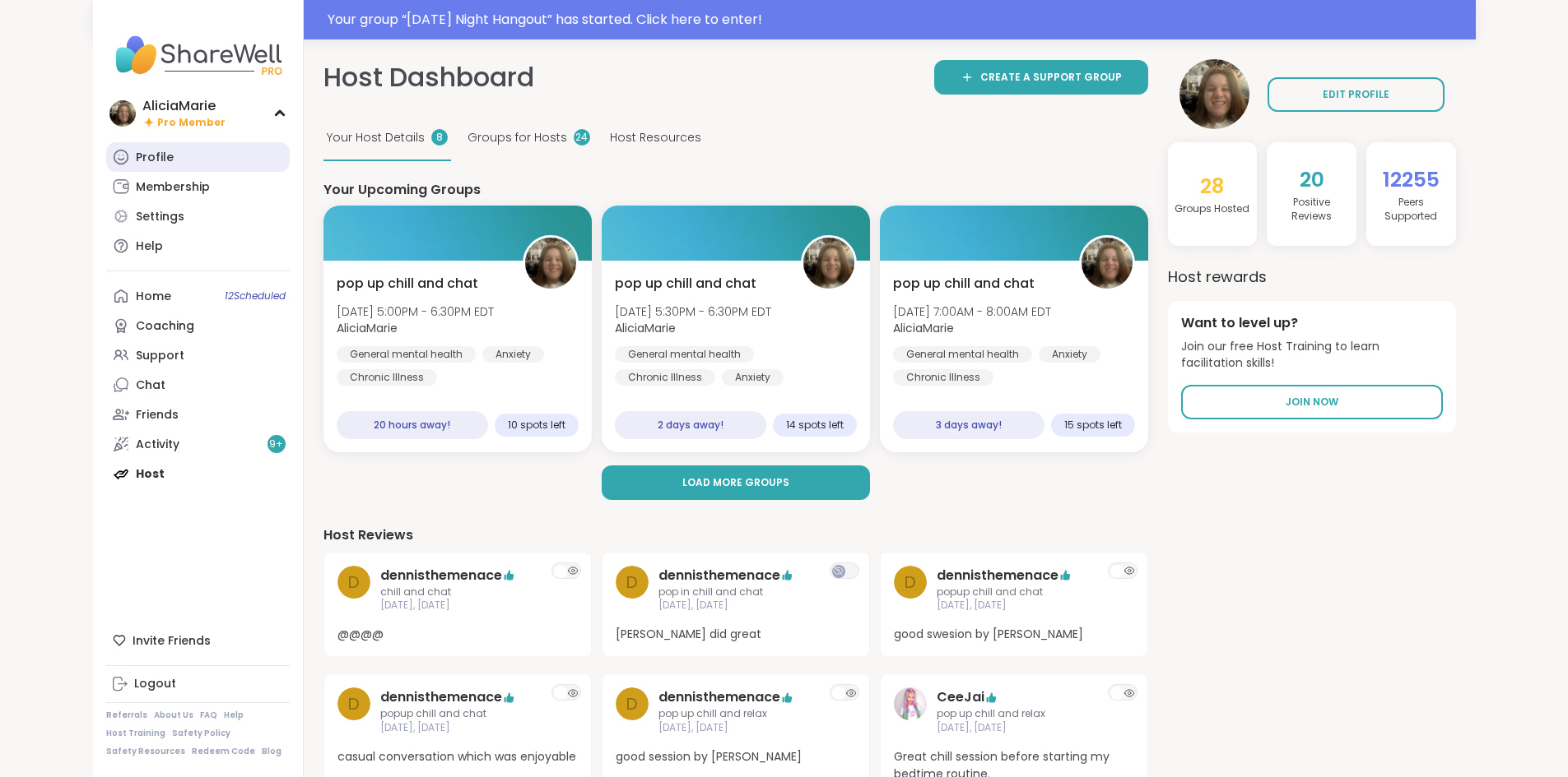
click at [106, 161] on link "Profile" at bounding box center [198, 158] width 183 height 30
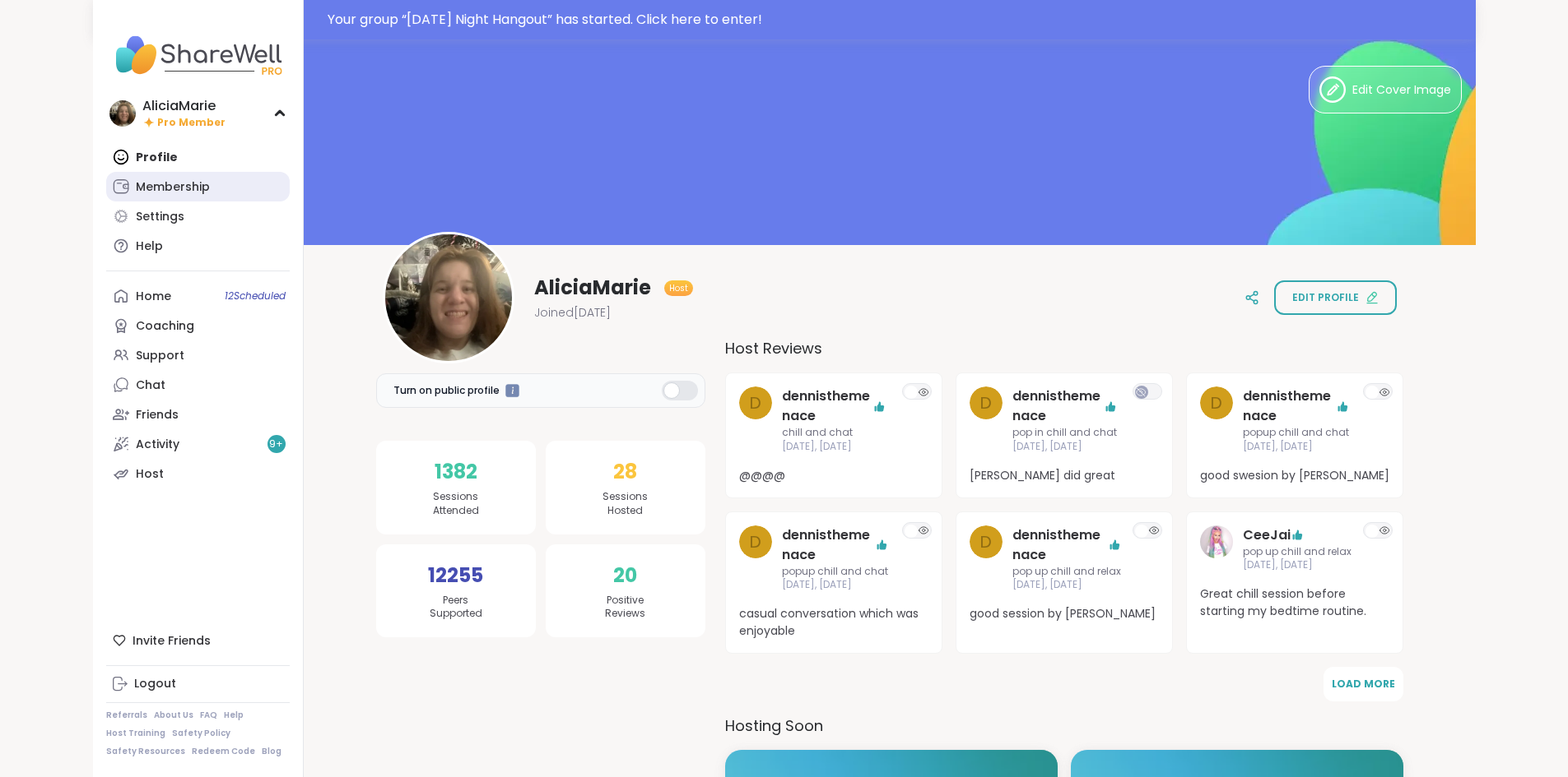
click at [106, 198] on link "Membership" at bounding box center [198, 187] width 183 height 30
